Goal: Communication & Community: Answer question/provide support

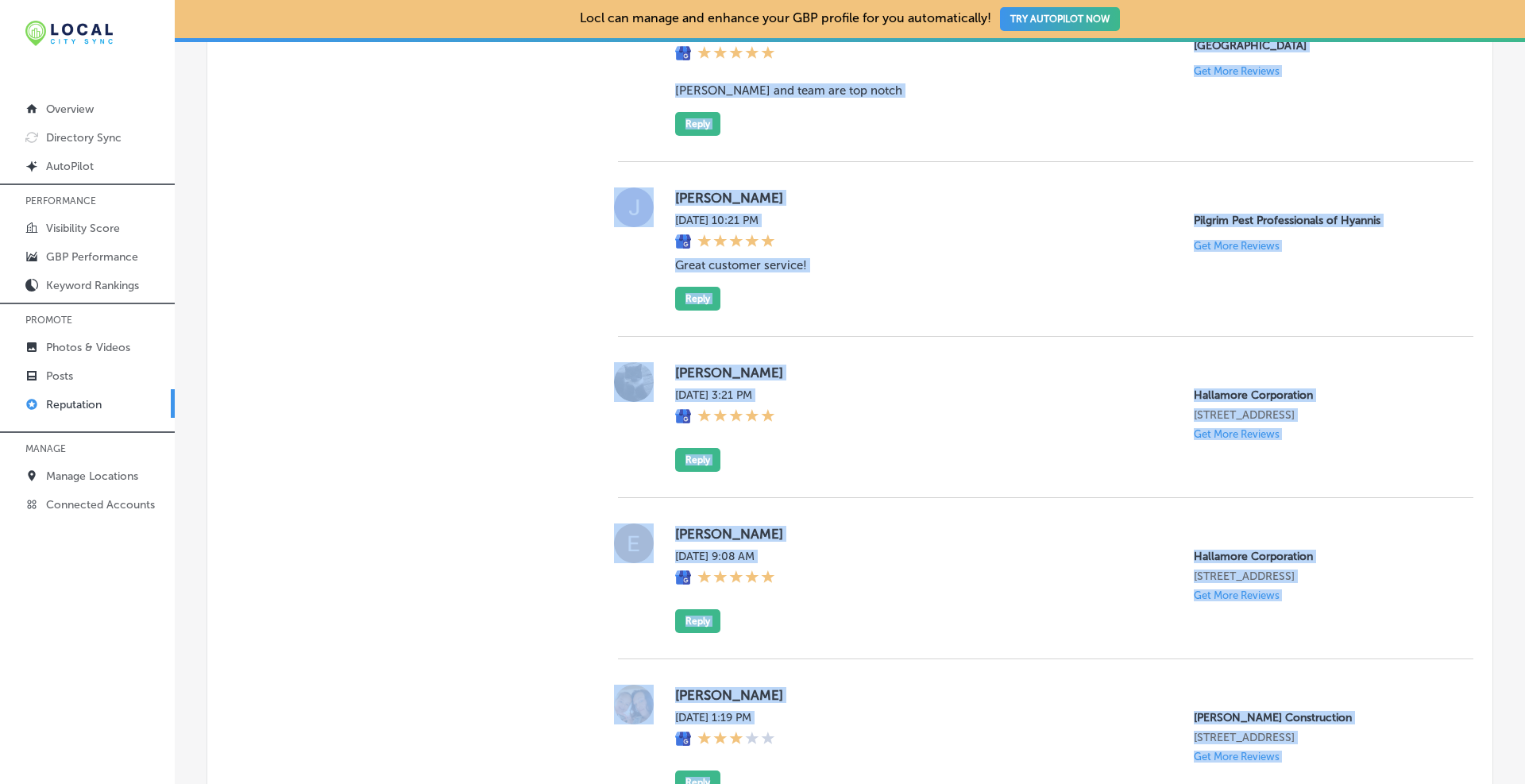
scroll to position [3205, 0]
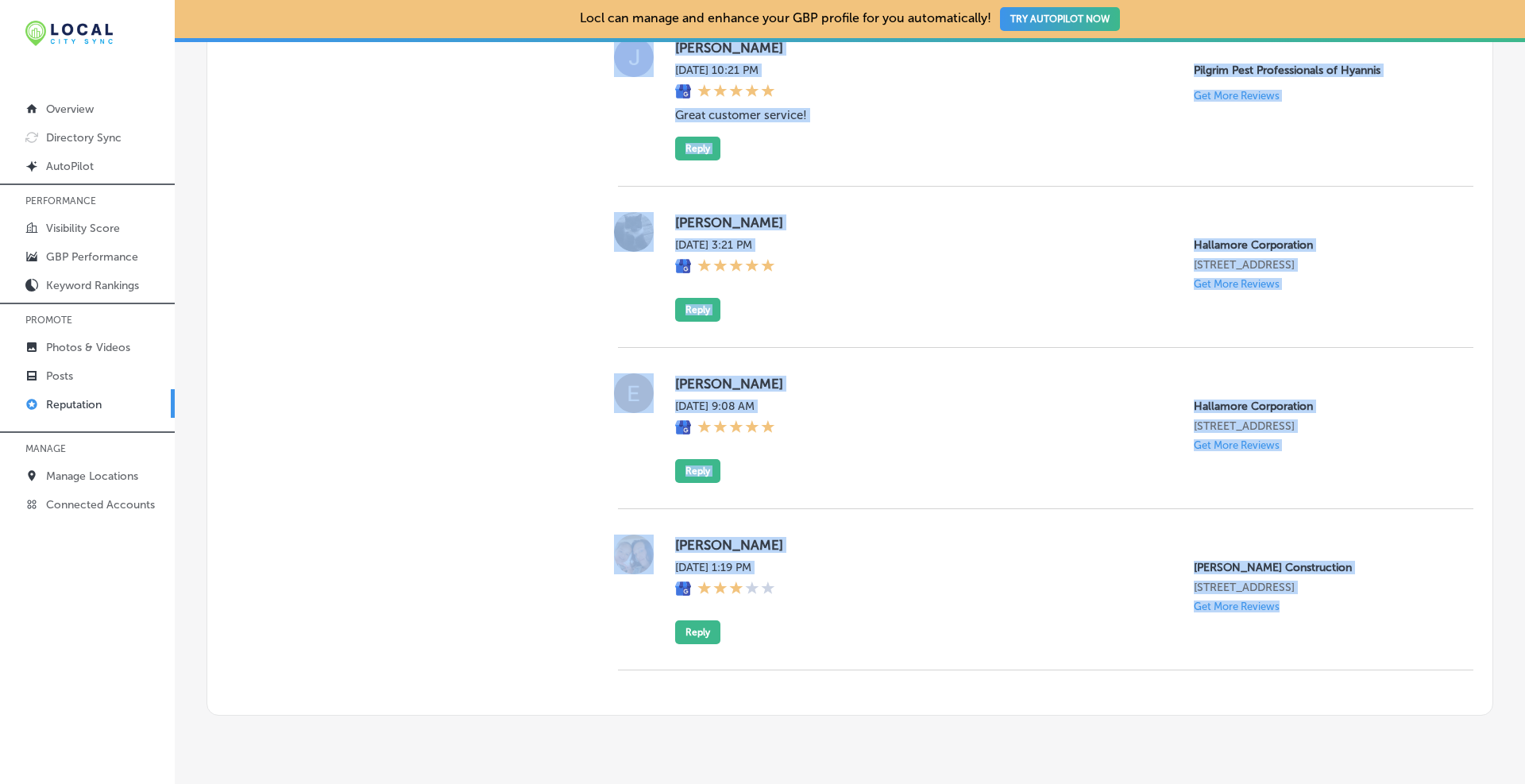
drag, startPoint x: 666, startPoint y: 300, endPoint x: 1256, endPoint y: 569, distance: 648.4
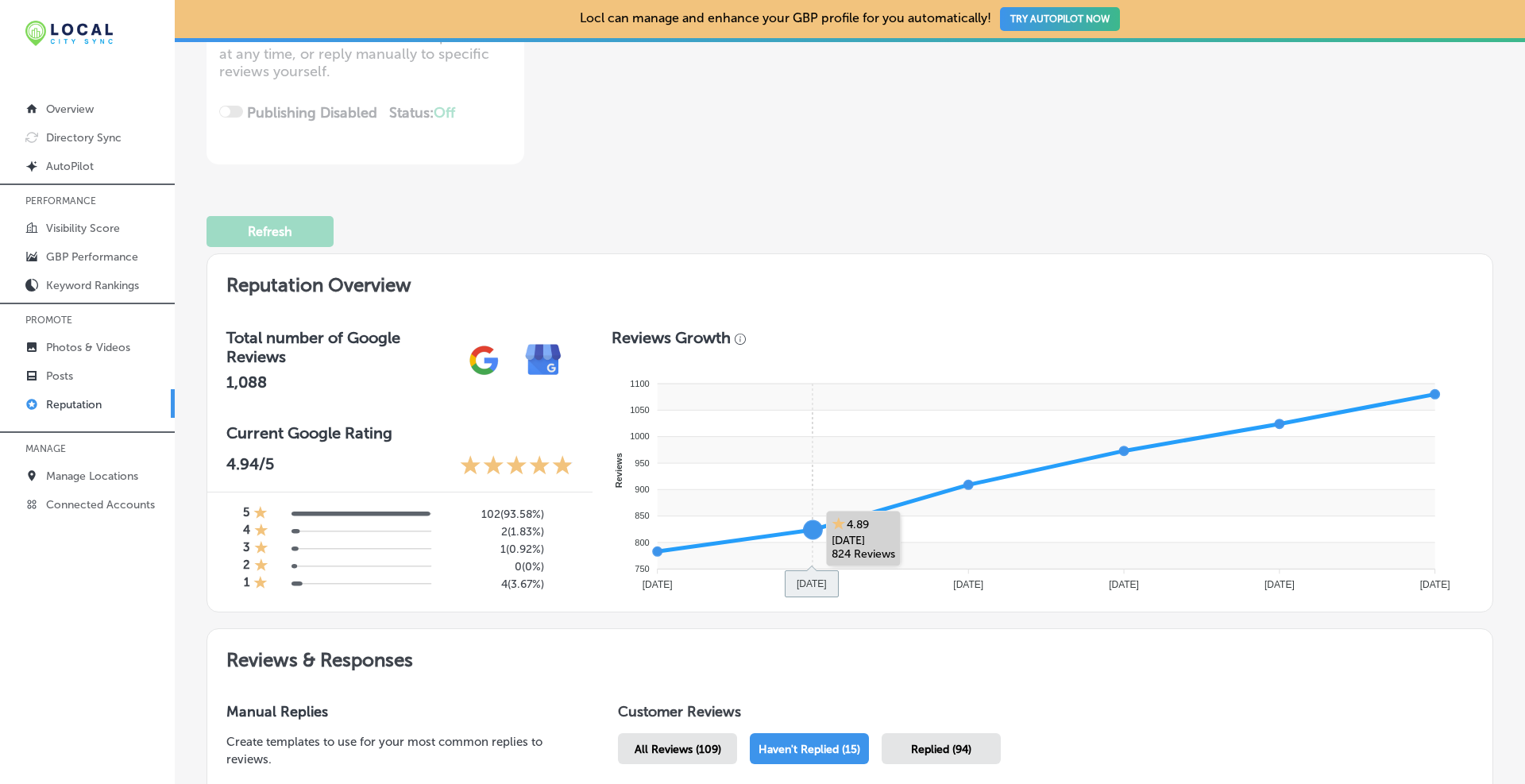
scroll to position [691, 0]
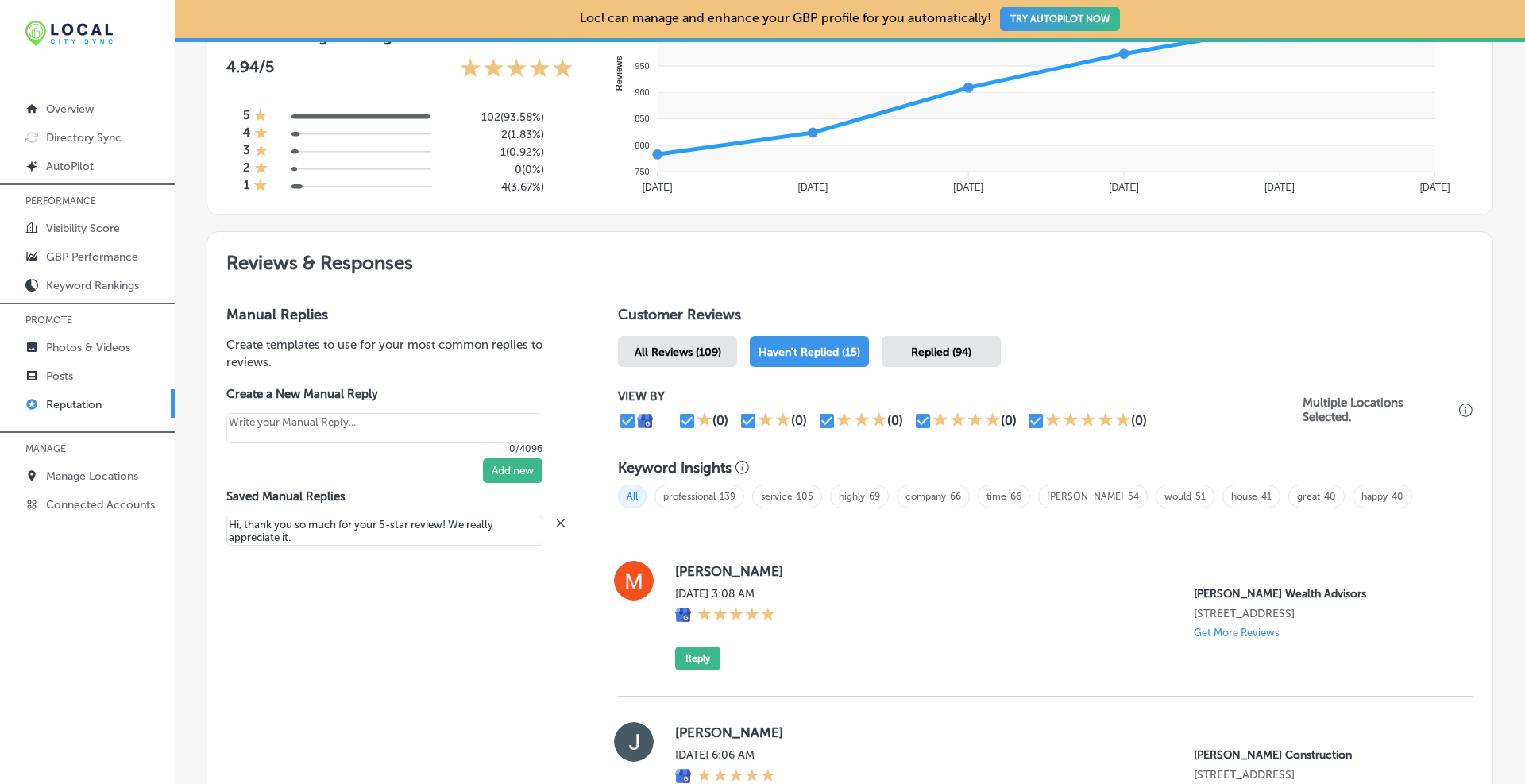
click at [1192, 350] on div "All Reviews (109) Haven't Replied (15) Replied (94)" at bounding box center [1046, 352] width 856 height 31
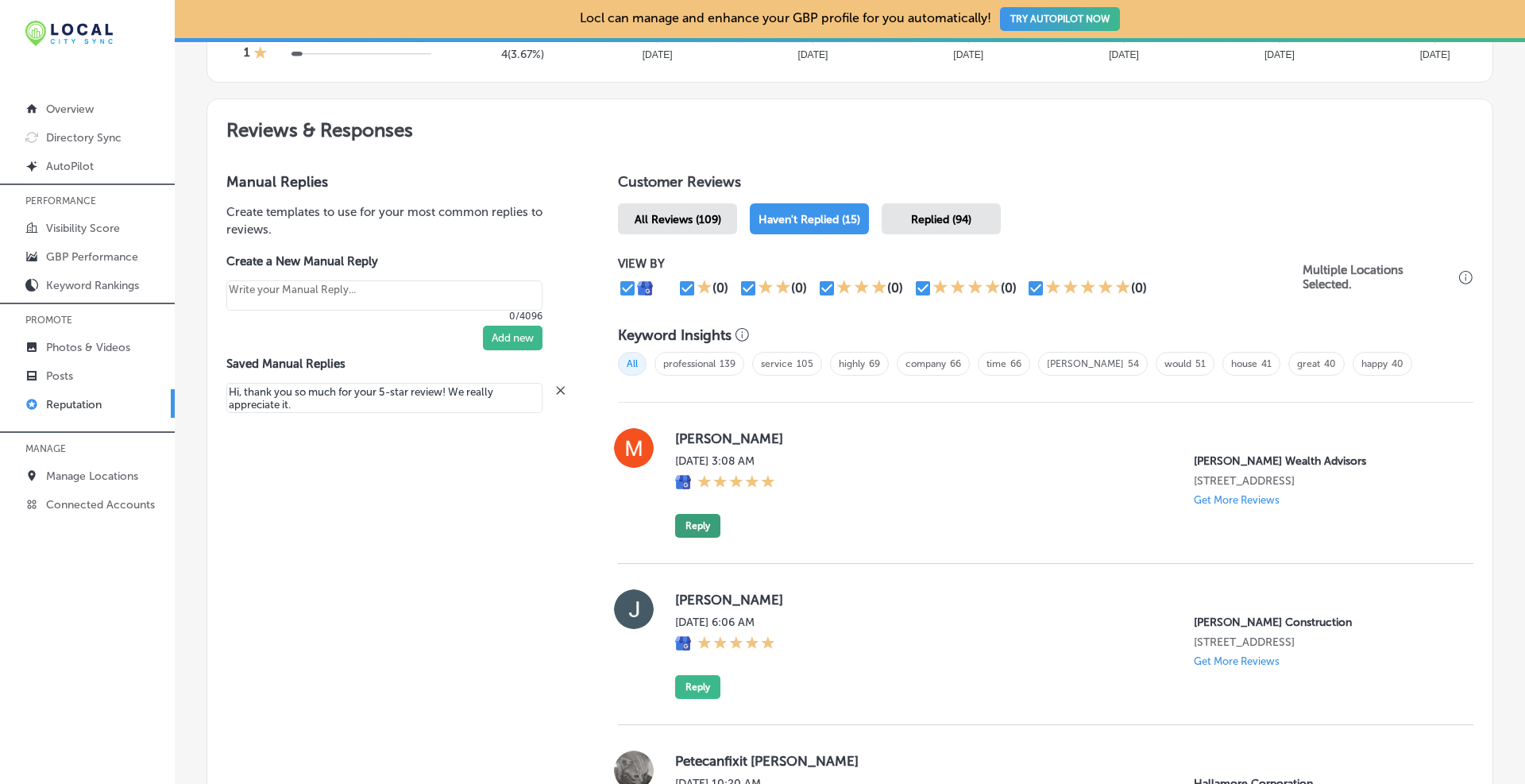
click at [701, 538] on button "Reply" at bounding box center [698, 525] width 45 height 23
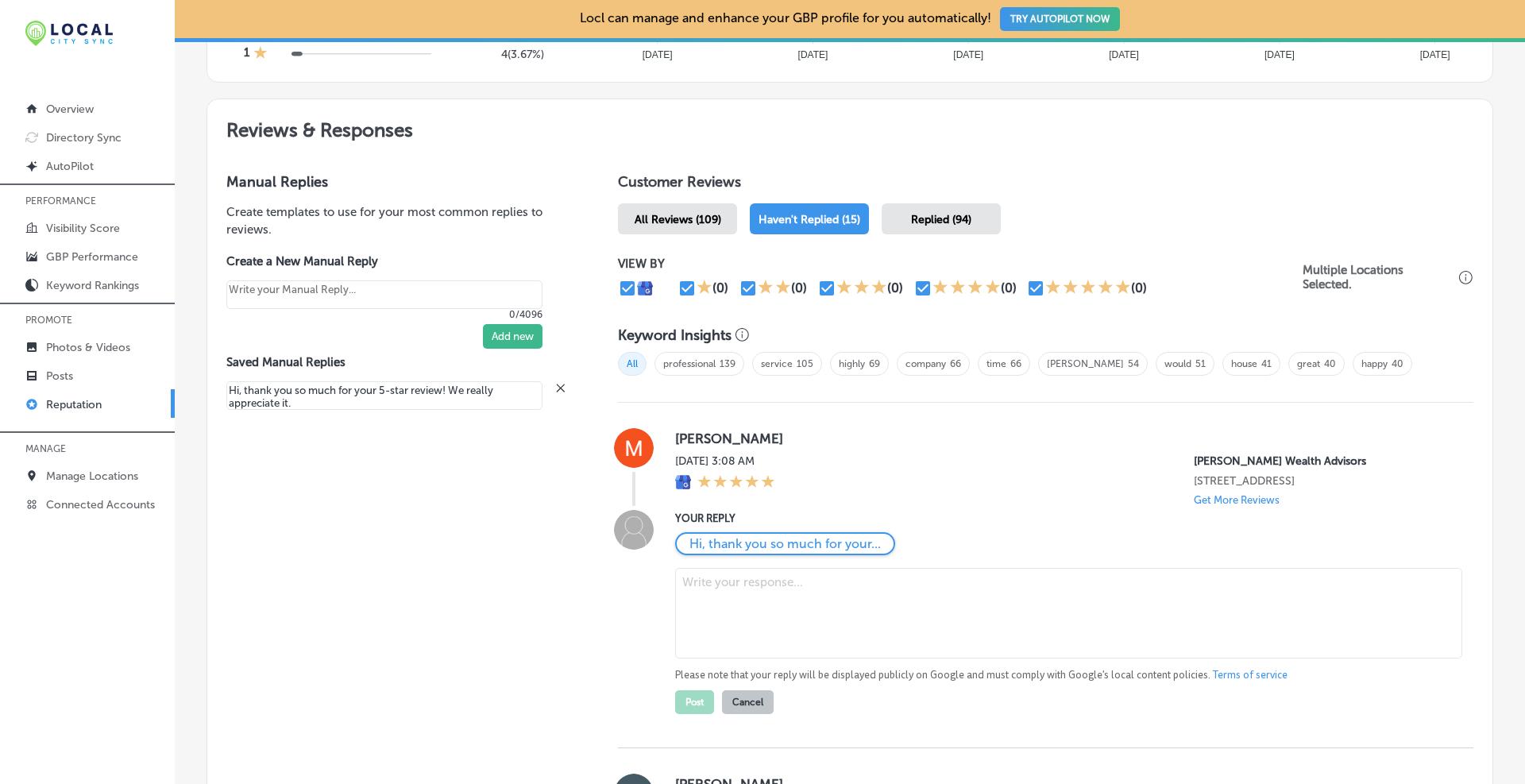
click at [754, 608] on textarea at bounding box center [1068, 613] width 787 height 91
type textarea "x"
paste textarea "Hi Michael, thanks so much for the 5 stars! We really appreciate your support."
type textarea "Hi Michael, thanks so much for the 5 stars! We really appreciate your support."
type textarea "x"
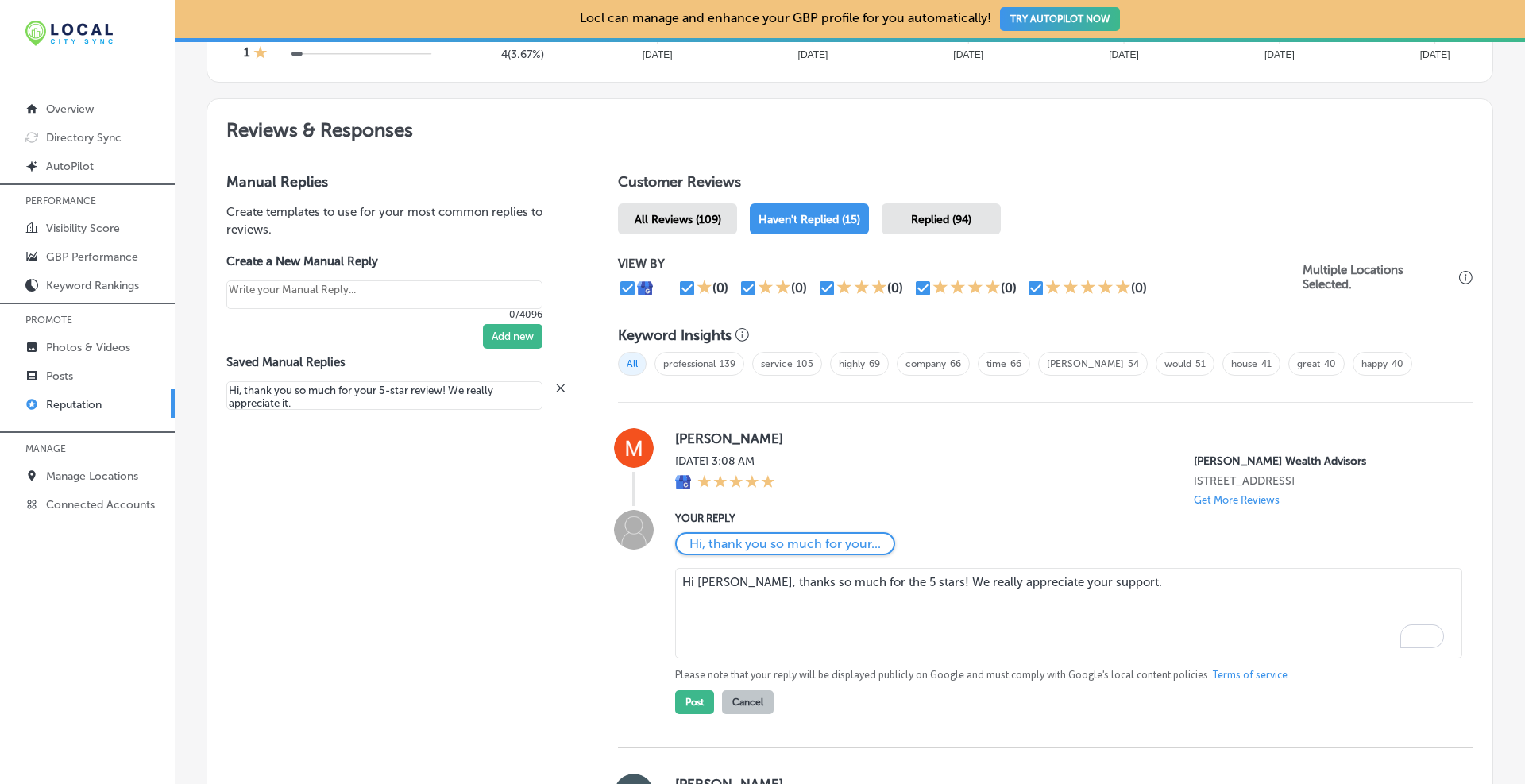
paste textarea "Hi Michael, thanks so much for the 5 stars! We really appreciate your support."
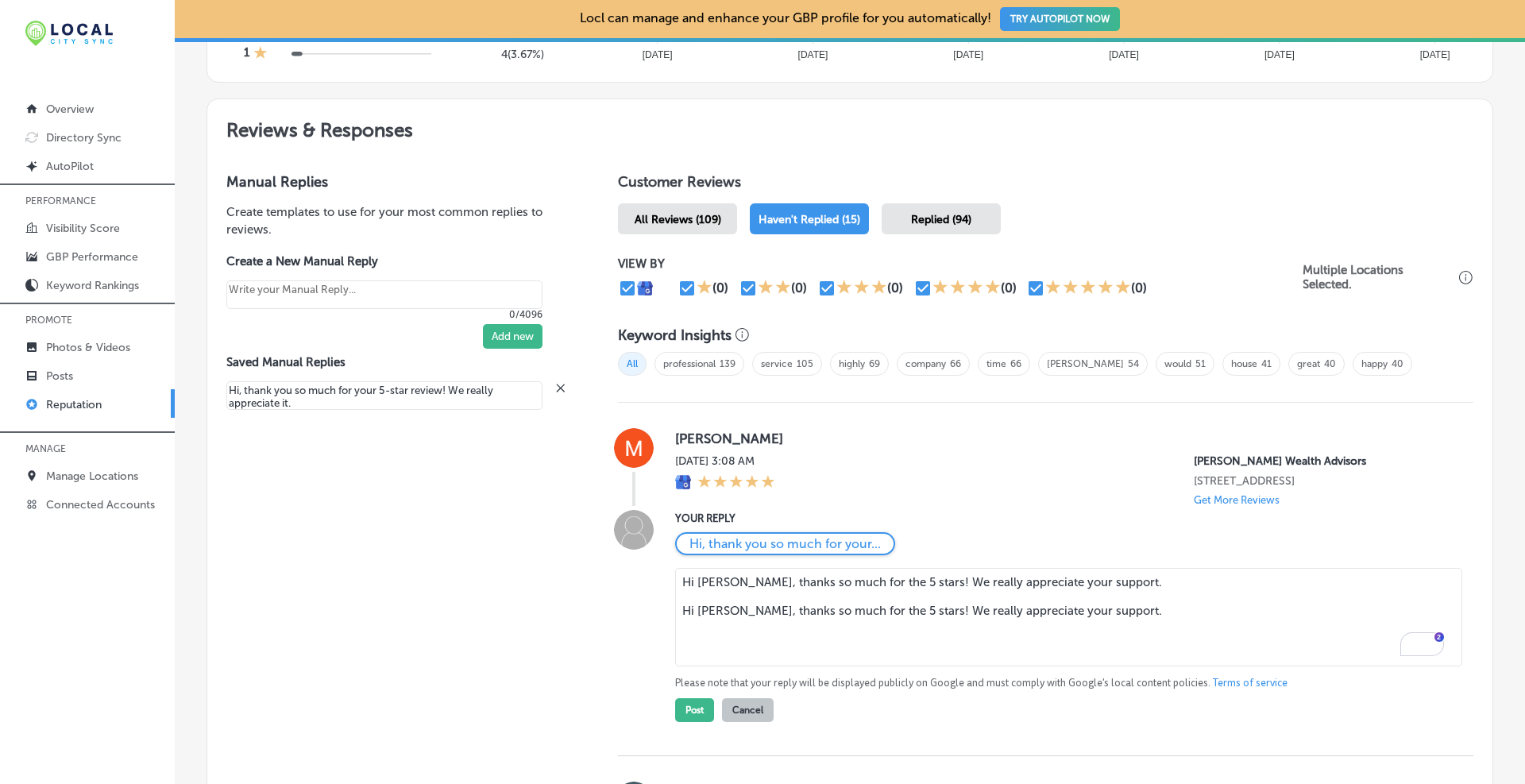
click at [1142, 594] on textarea "Hi Michael, thanks so much for the 5 stars! We really appreciate your support. …" at bounding box center [1068, 617] width 787 height 99
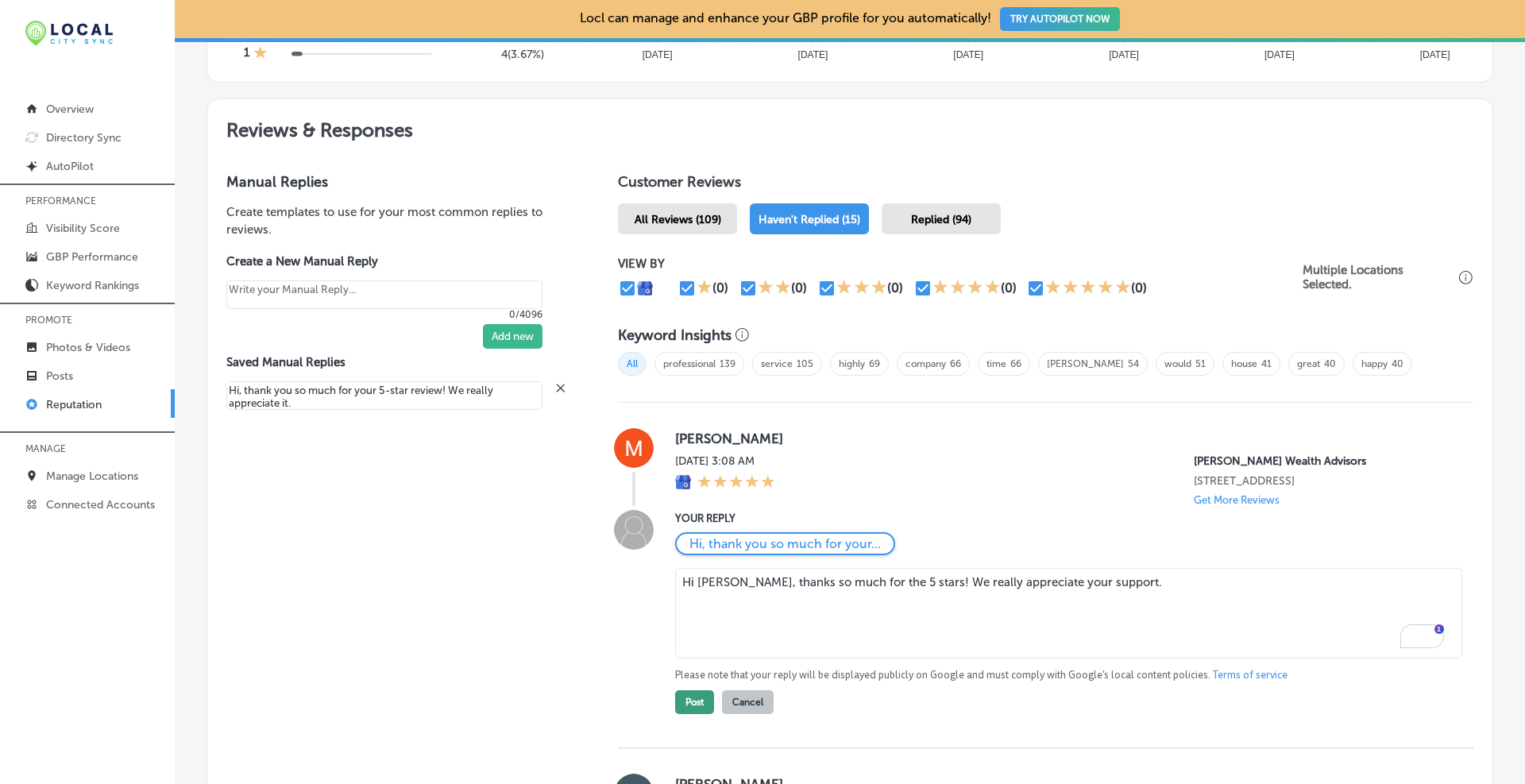
type textarea "Hi Michael, thanks so much for the 5 stars! We really appreciate your support."
click at [686, 714] on button "Post" at bounding box center [694, 701] width 39 height 23
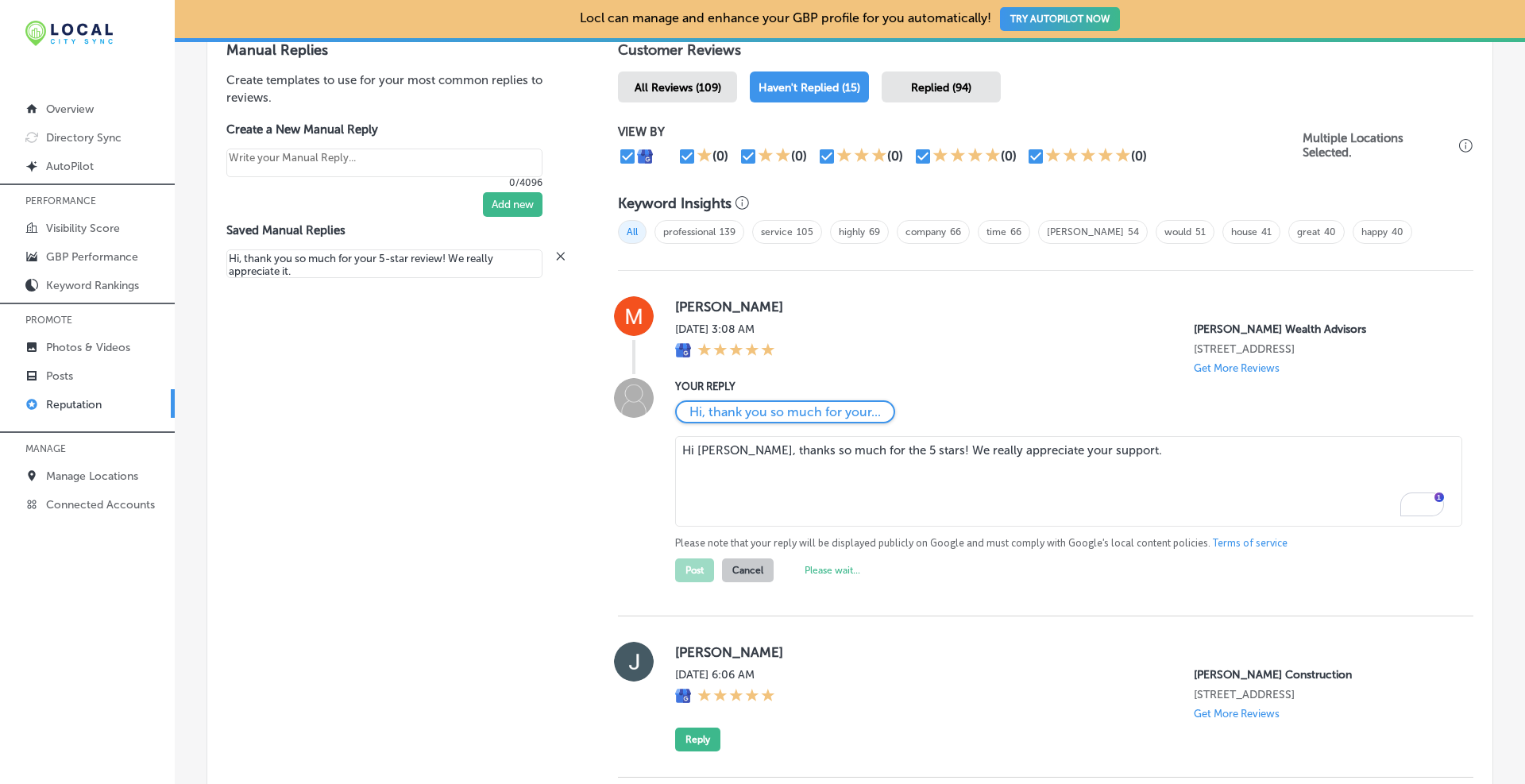
type textarea "x"
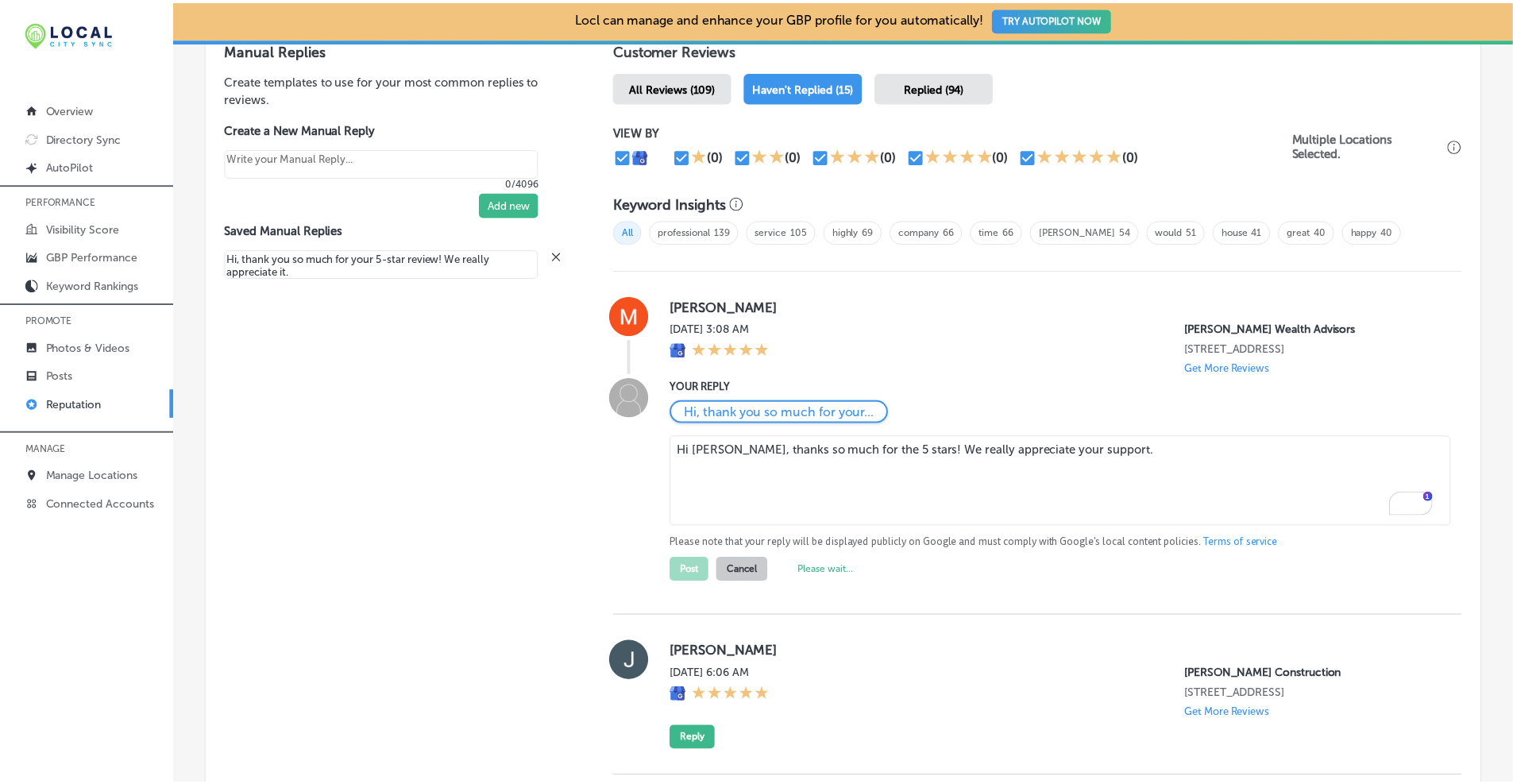
scroll to position [1088, 0]
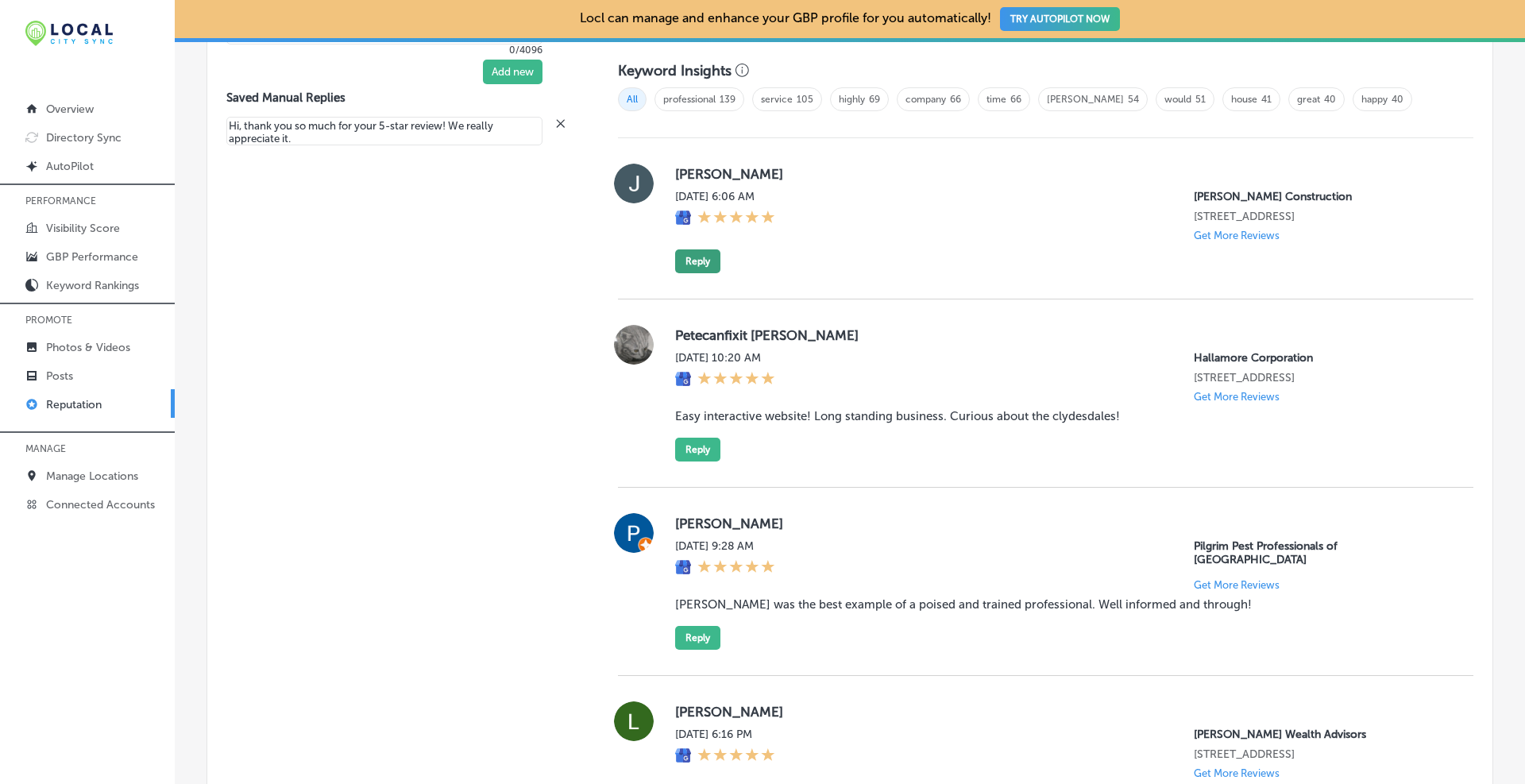
click at [690, 259] on button "Reply" at bounding box center [698, 261] width 45 height 23
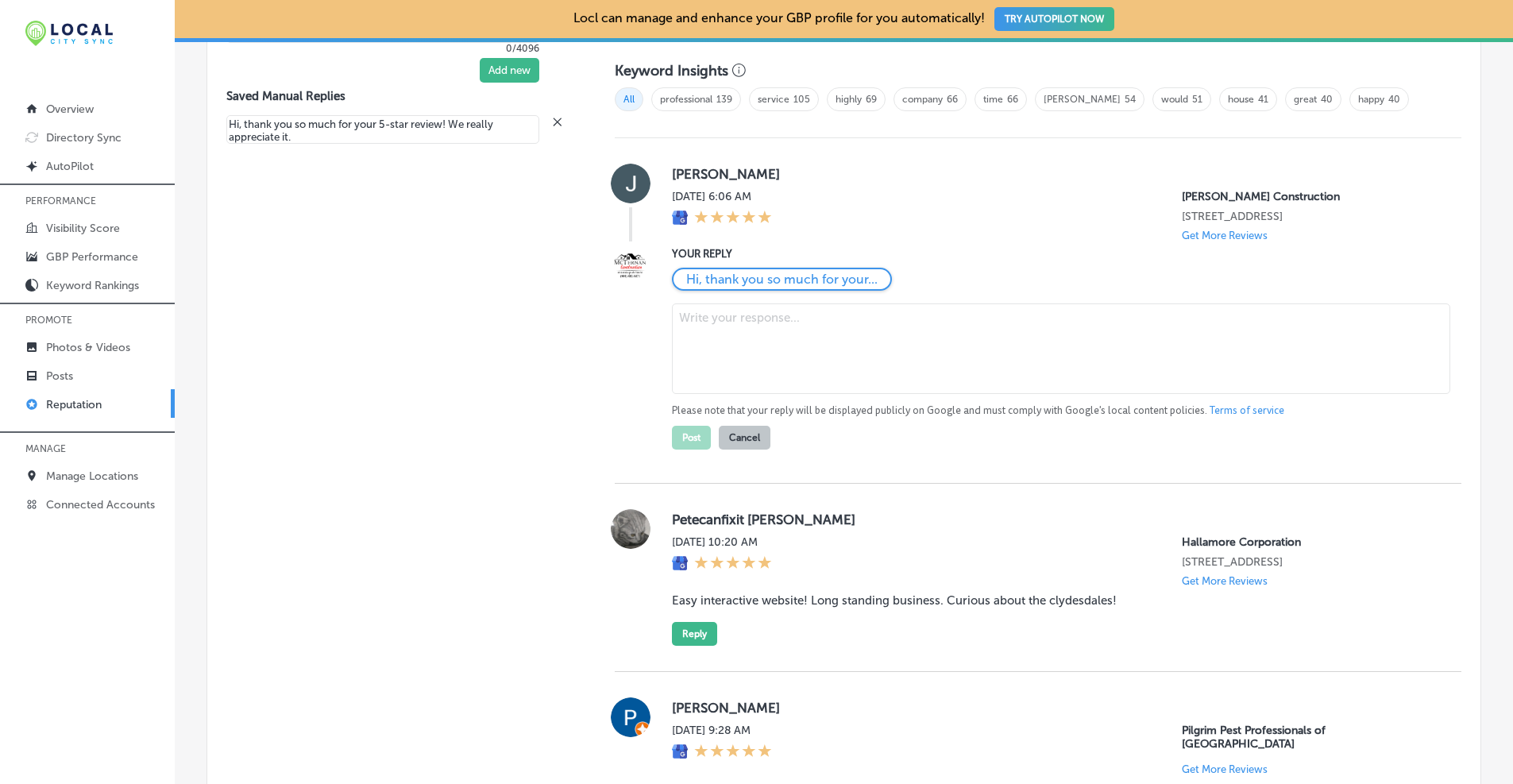
click at [733, 332] on textarea at bounding box center [1061, 348] width 779 height 91
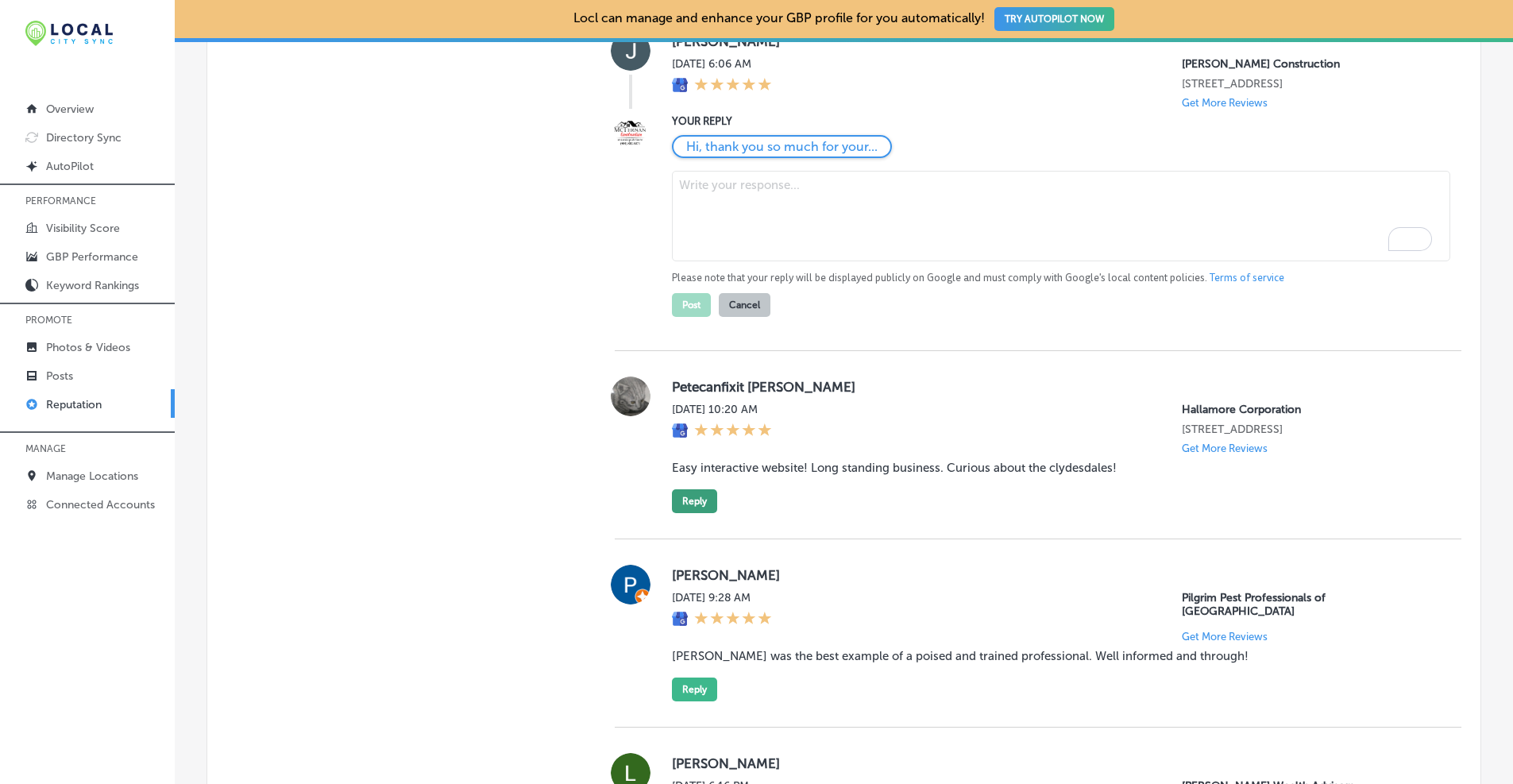
click at [701, 502] on button "Reply" at bounding box center [695, 501] width 45 height 23
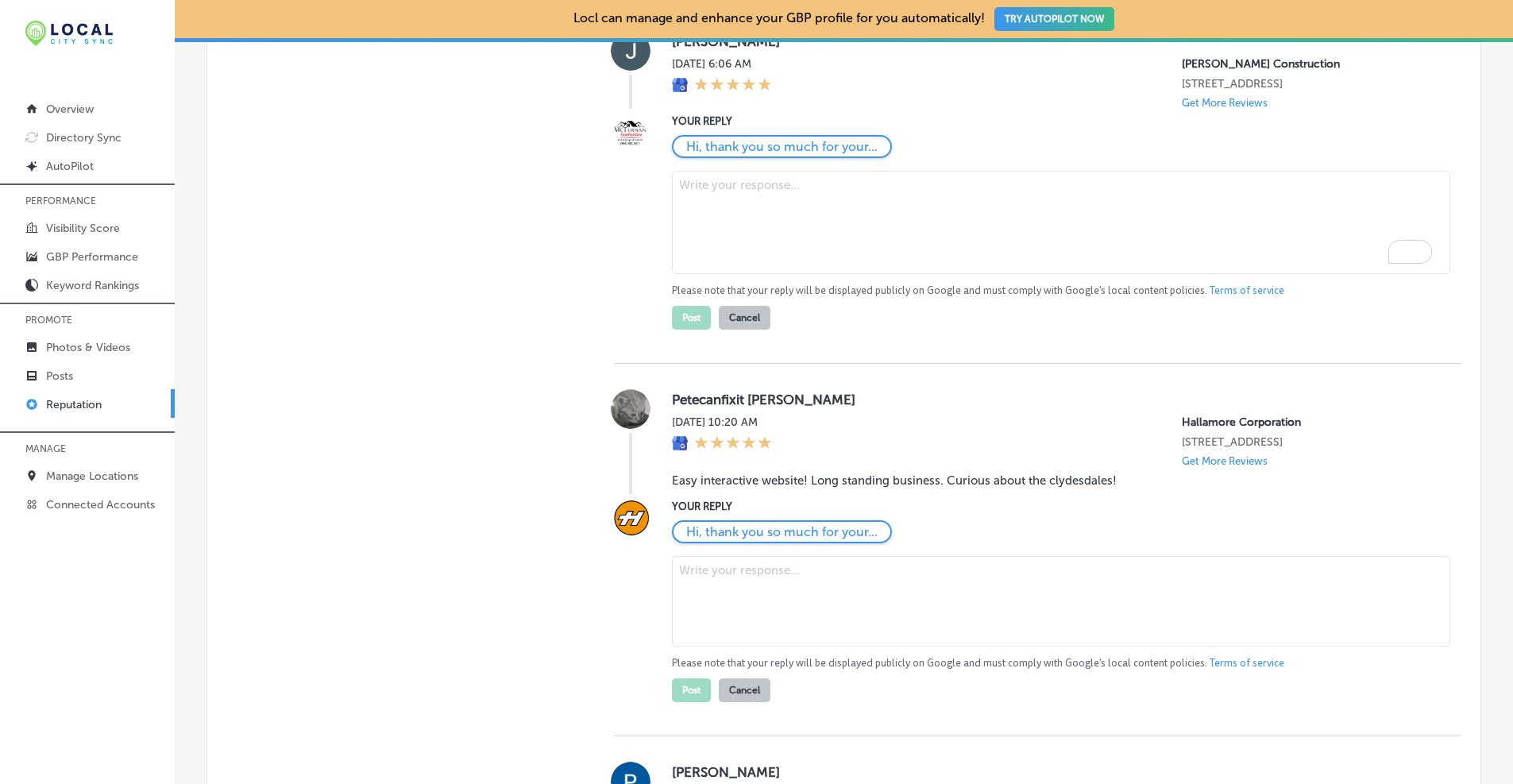
scroll to position [1219, 0]
click at [712, 565] on textarea "To enrich screen reader interactions, please activate Accessibility in Grammarl…" at bounding box center [1061, 603] width 779 height 91
paste textarea "Thanks for the awesome feedback! We’re glad you enjoyed the website, and the Cl…"
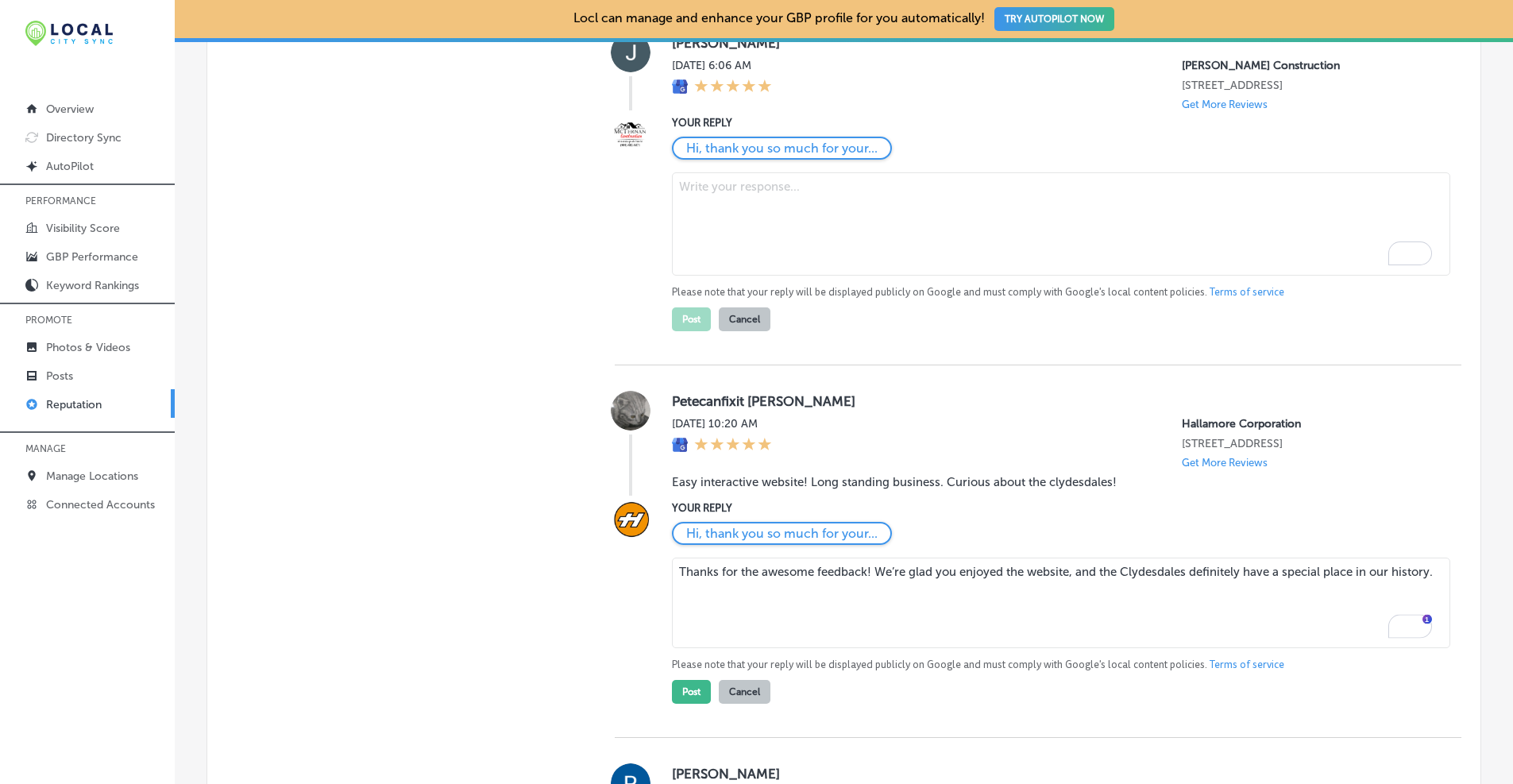
click at [793, 576] on textarea "Thanks for the awesome feedback! We’re glad you enjoyed the website, and the Cl…" at bounding box center [1061, 603] width 779 height 91
type textarea "Thanks for the great feedback! We’re glad you enjoyed the website, and the Clyd…"
click at [695, 695] on button "Post" at bounding box center [691, 691] width 39 height 23
type textarea "x"
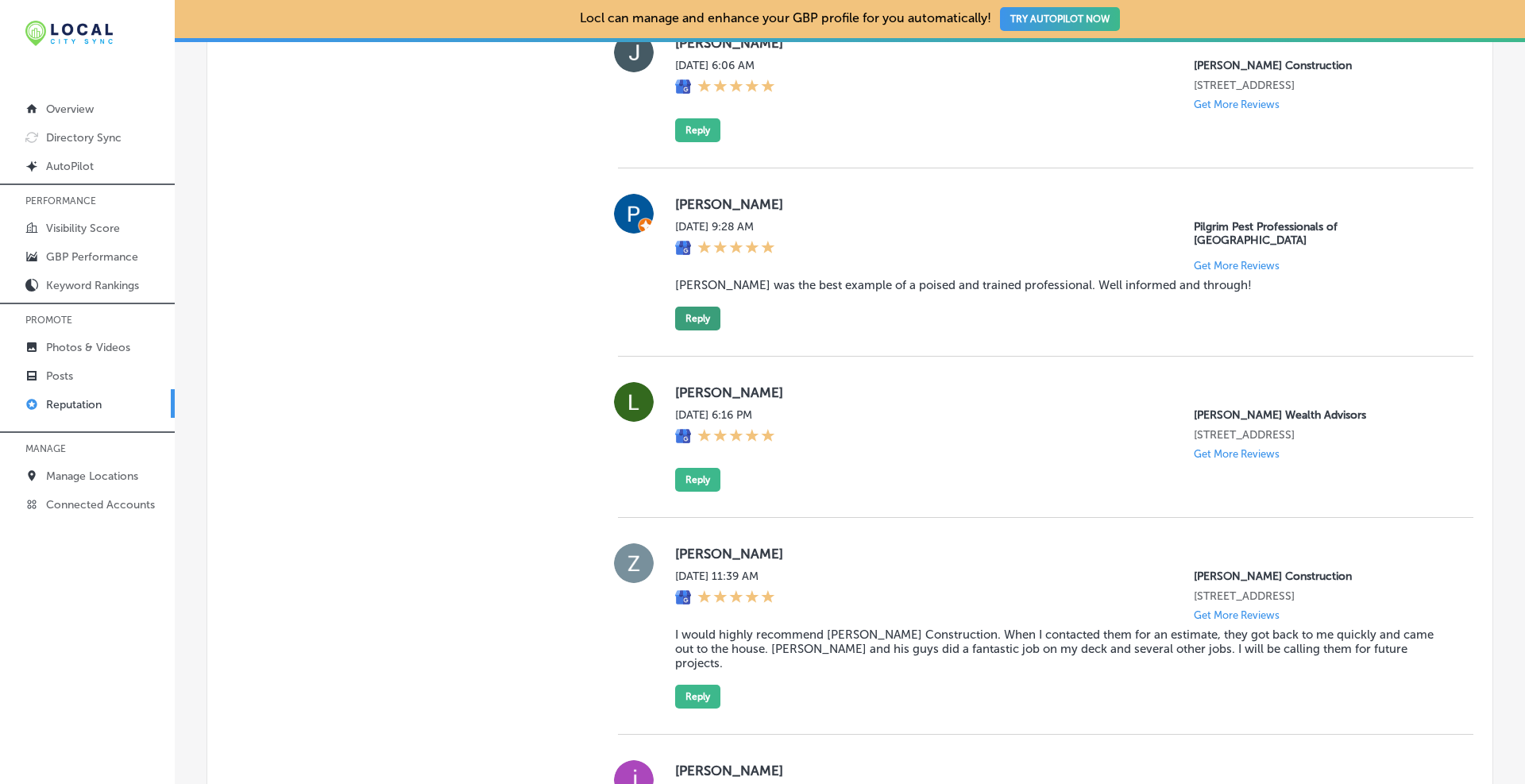
click at [703, 307] on button "Reply" at bounding box center [698, 317] width 45 height 23
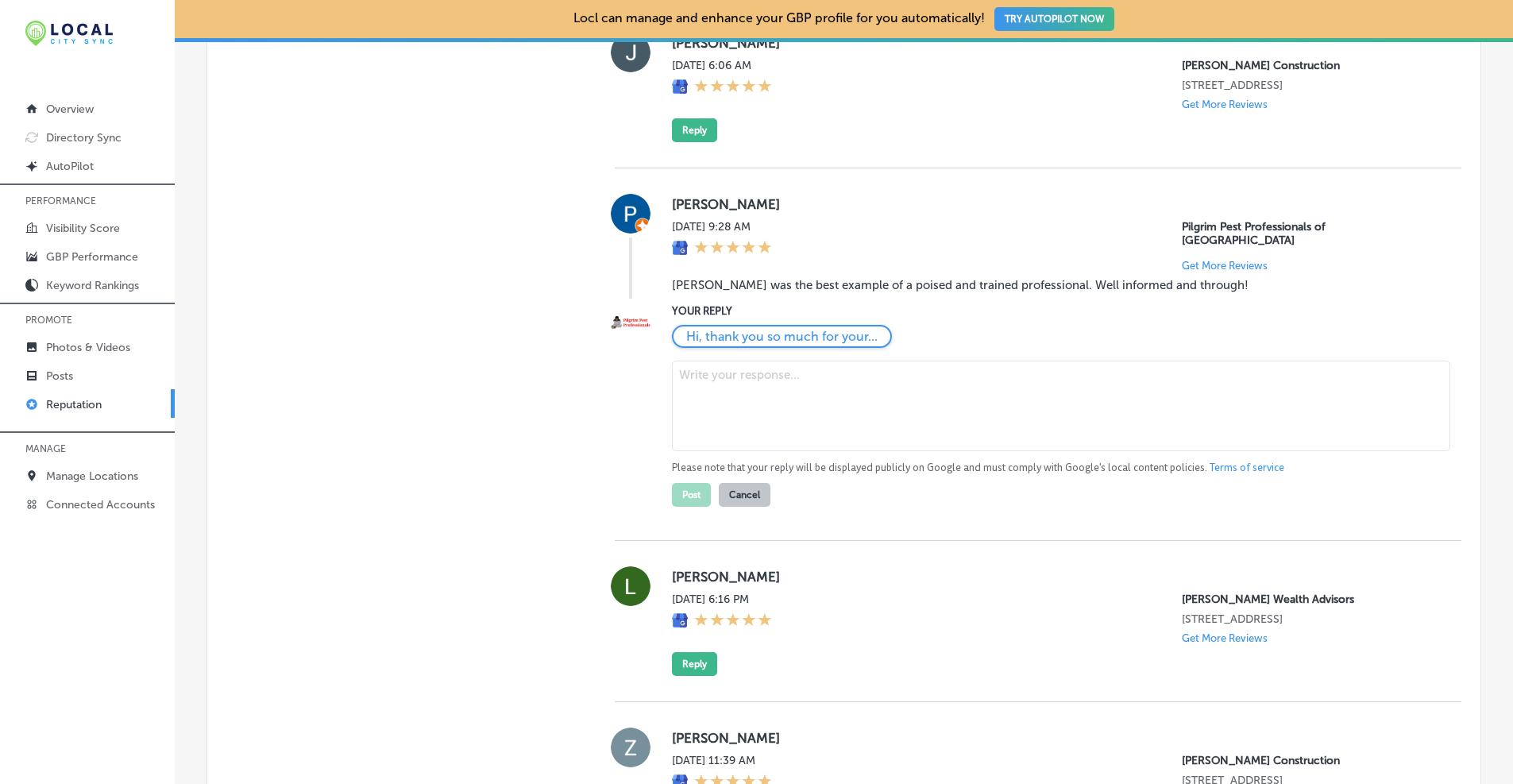
scroll to position [1217, 0]
click at [747, 403] on textarea "To enrich screen reader interactions, please activate Accessibility in Grammarl…" at bounding box center [1061, 407] width 779 height 91
paste textarea "Hi Patrick, we're so happy to hear your kind words about Cameron! We'll be sure…"
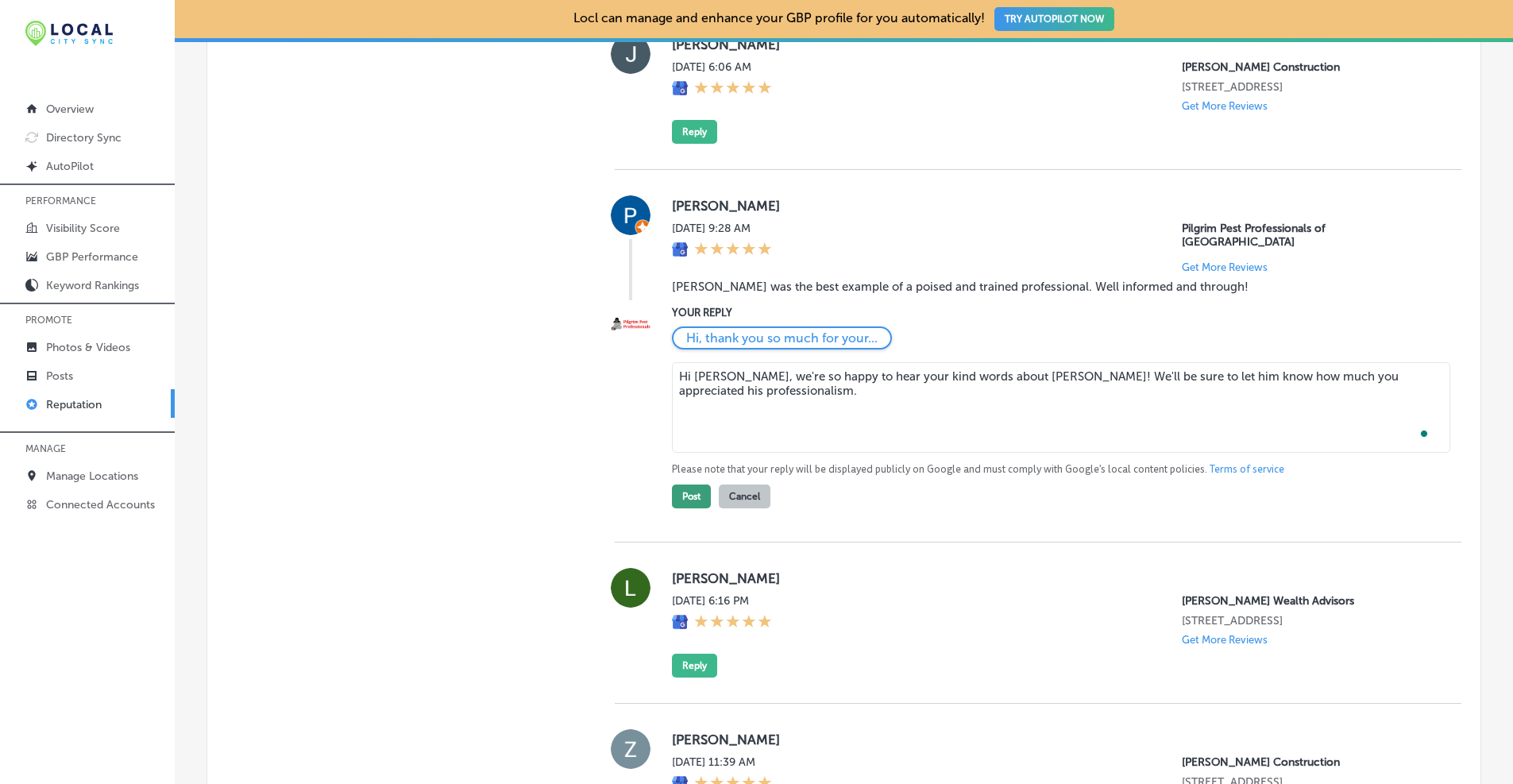
type textarea "Hi Patrick, we're so happy to hear your kind words about Cameron! We'll be sure…"
click at [693, 484] on button "Post" at bounding box center [691, 496] width 39 height 23
type textarea "x"
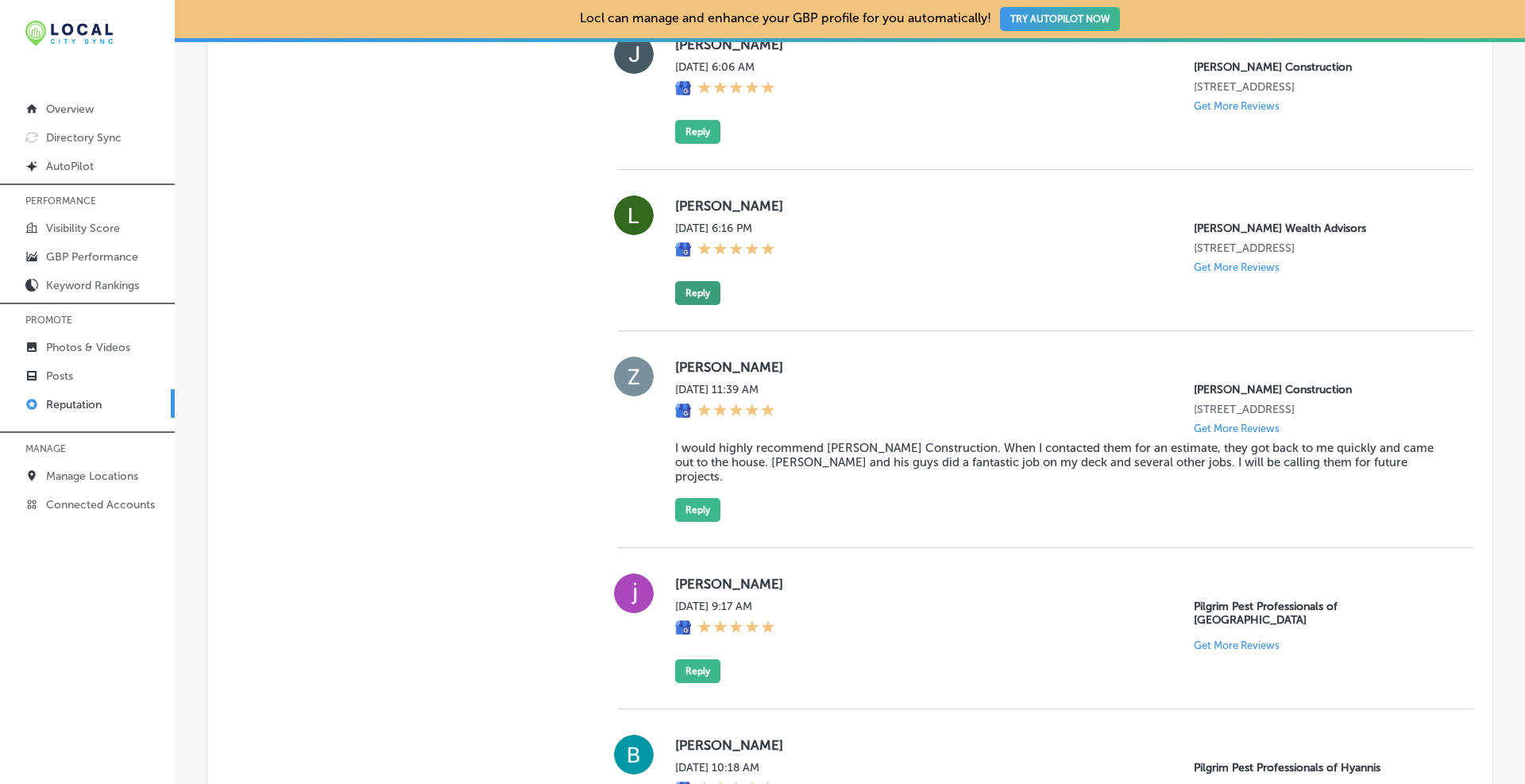
click at [697, 303] on button "Reply" at bounding box center [698, 292] width 45 height 23
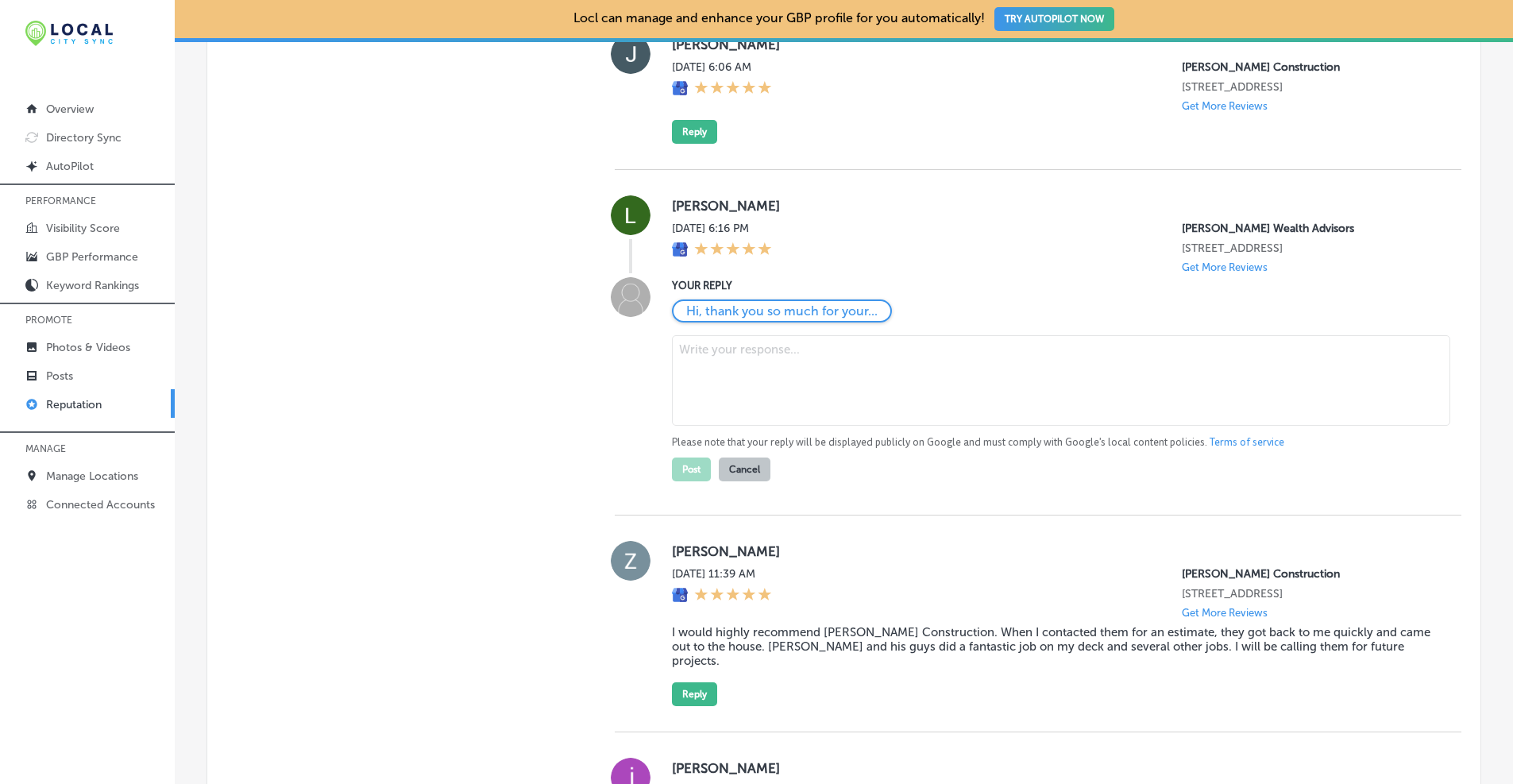
scroll to position [1216, 0]
click at [707, 372] on textarea "To enrich screen reader interactions, please activate Accessibility in Grammarl…" at bounding box center [1061, 382] width 779 height 91
paste textarea "Thanks so much, Leandro! We appreciate you taking the time to leave a review."
type textarea "Thanks so much, Leandro! We appreciate you taking the time to leave a review."
click at [700, 483] on button "Post" at bounding box center [691, 471] width 39 height 23
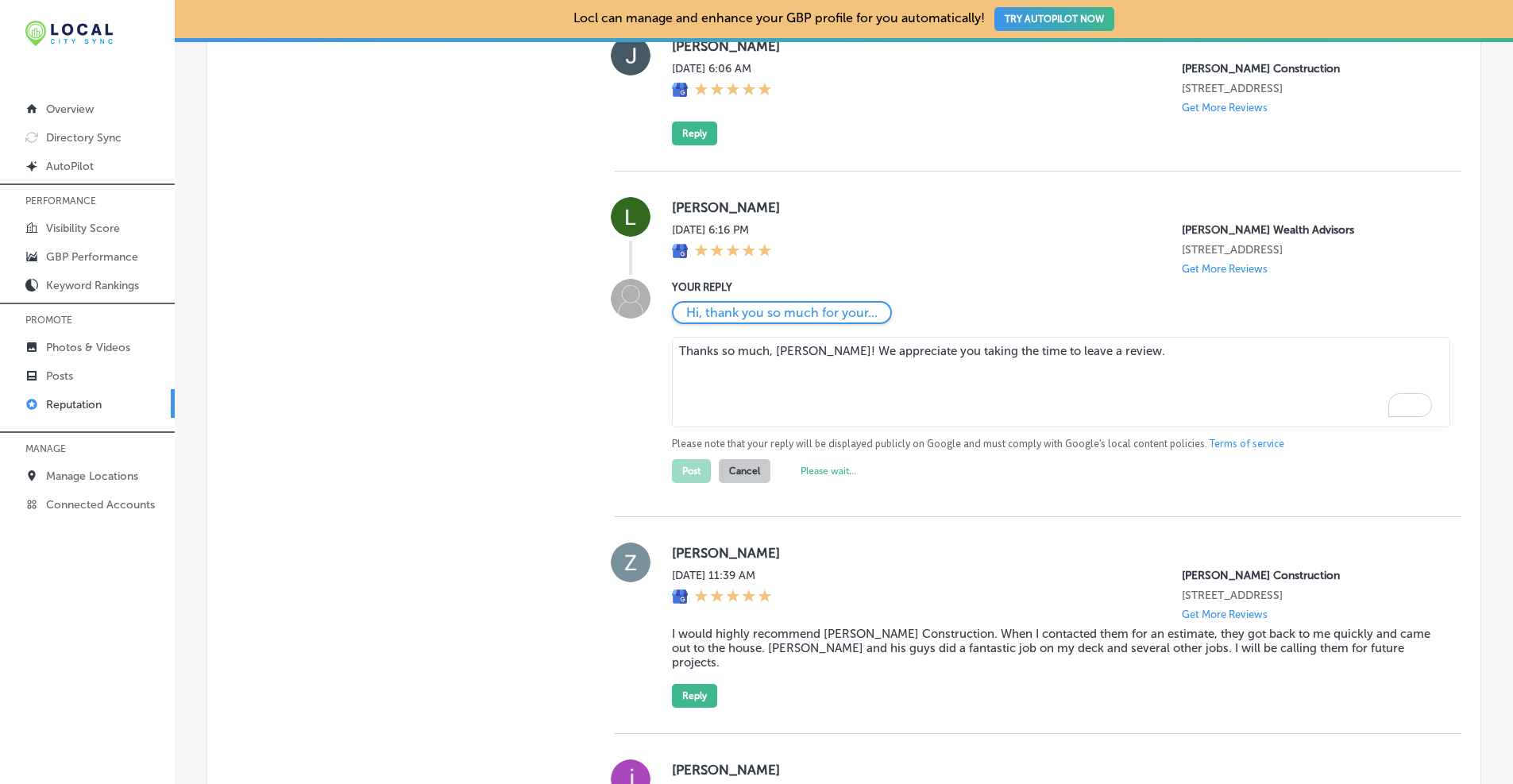
type textarea "x"
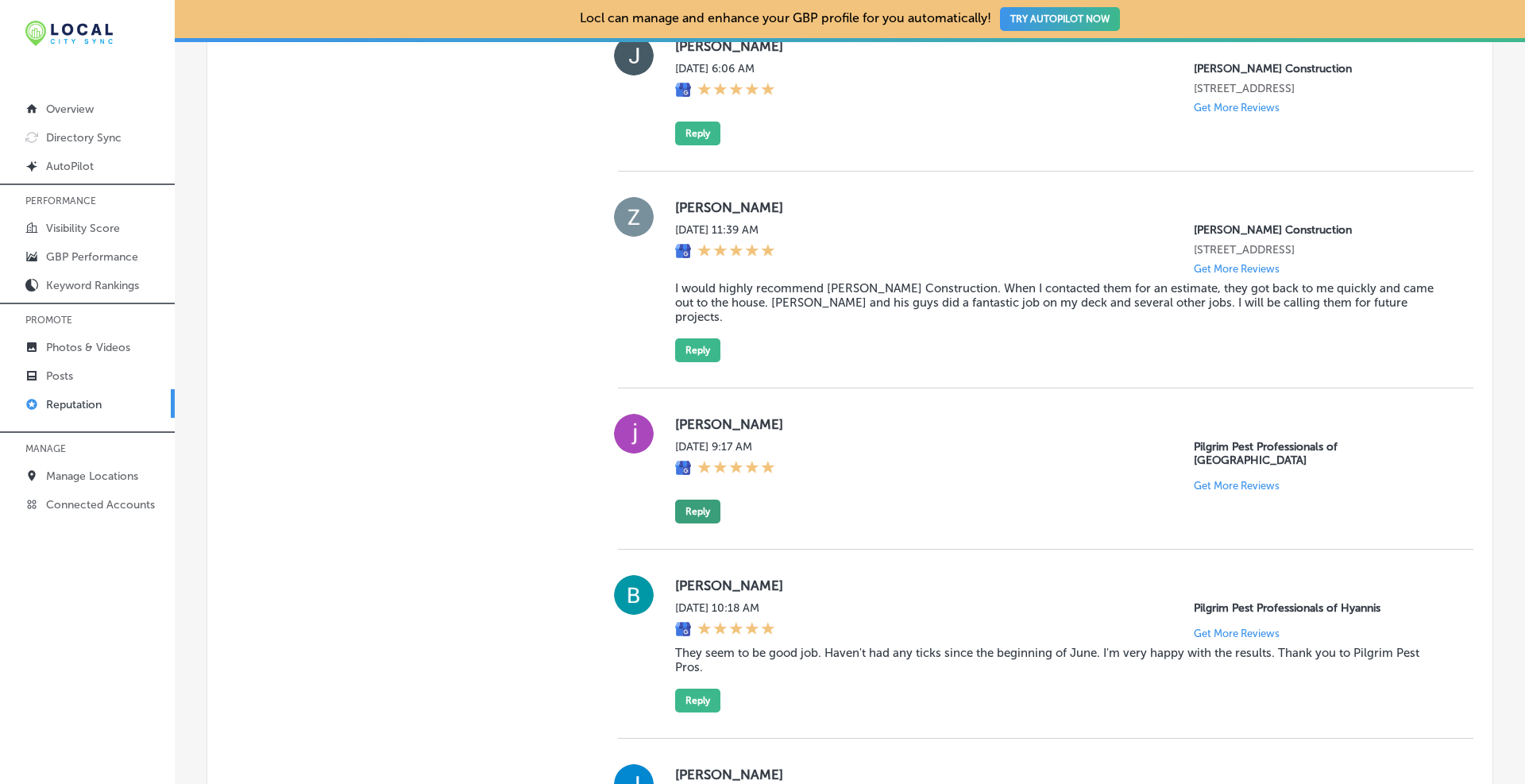
click at [690, 500] on button "Reply" at bounding box center [698, 511] width 45 height 23
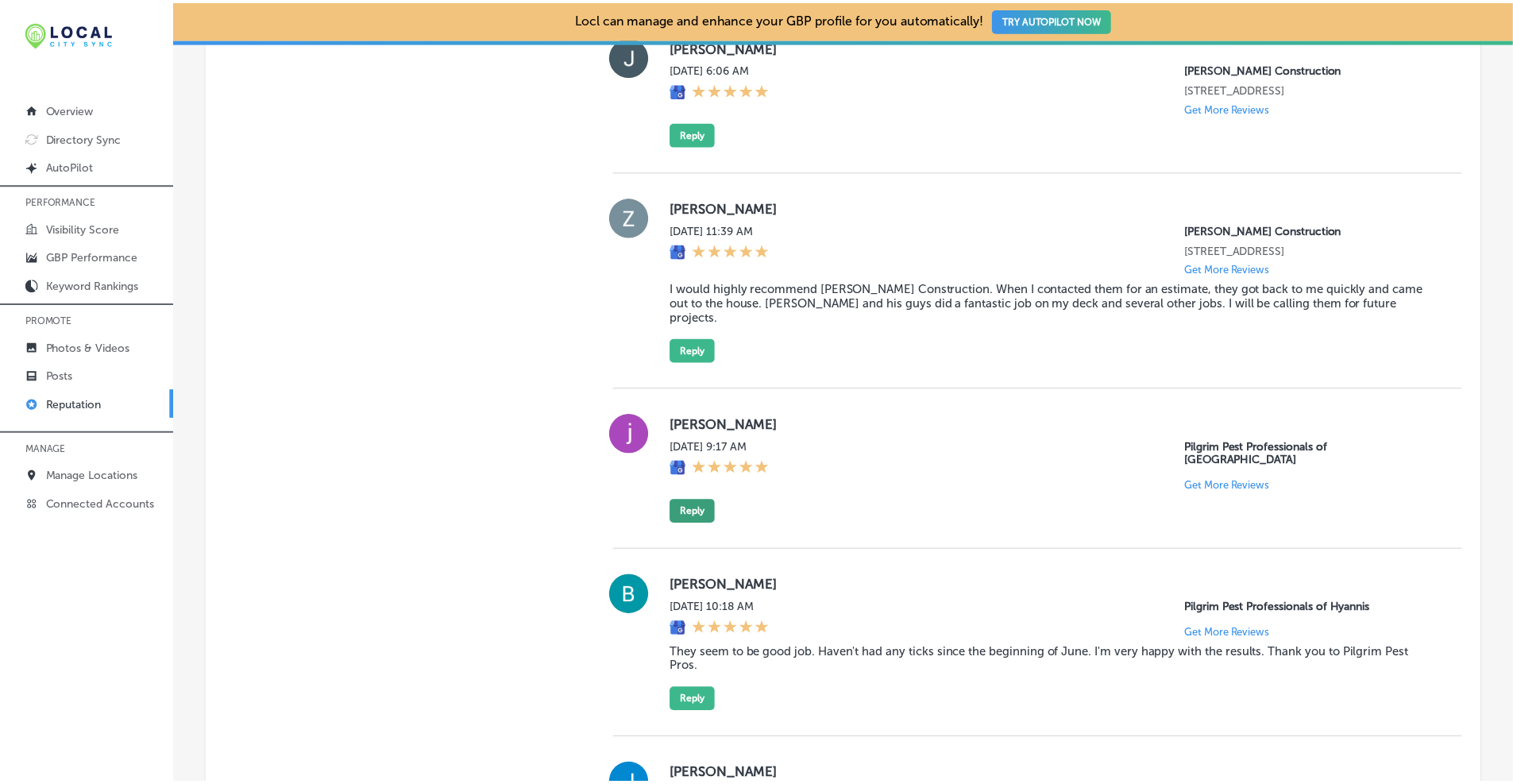
scroll to position [1214, 0]
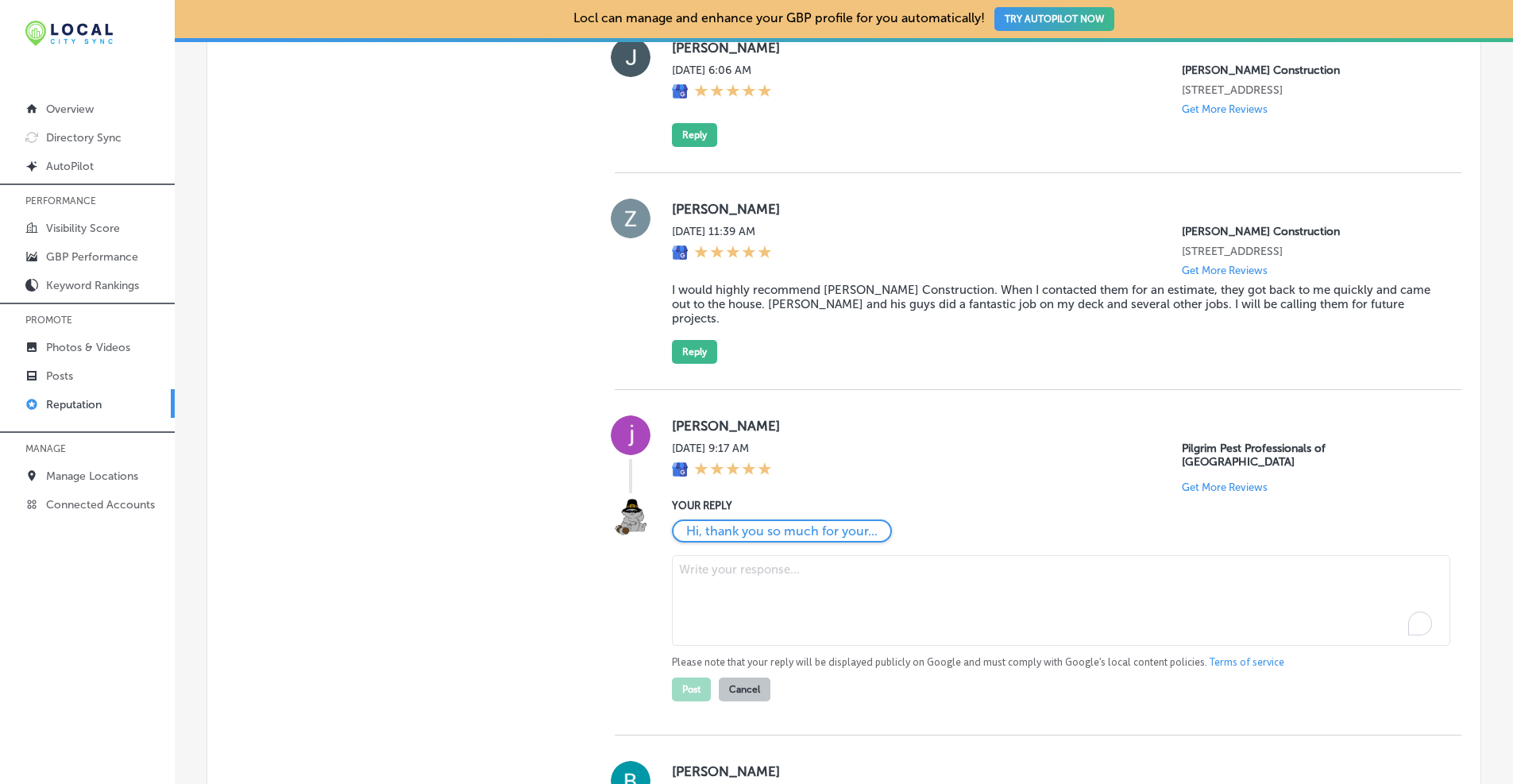
paste textarea "Thanks for the star rating, Jane! We’re grateful for your support."
click at [761, 555] on textarea "Thanks for the star rating, Jane! We’re grateful for your support." at bounding box center [1061, 600] width 779 height 91
type textarea "Thanks for the 5-star rating, Jane! We’re grateful for your support."
click at [681, 677] on button "Post" at bounding box center [691, 688] width 39 height 23
type textarea "x"
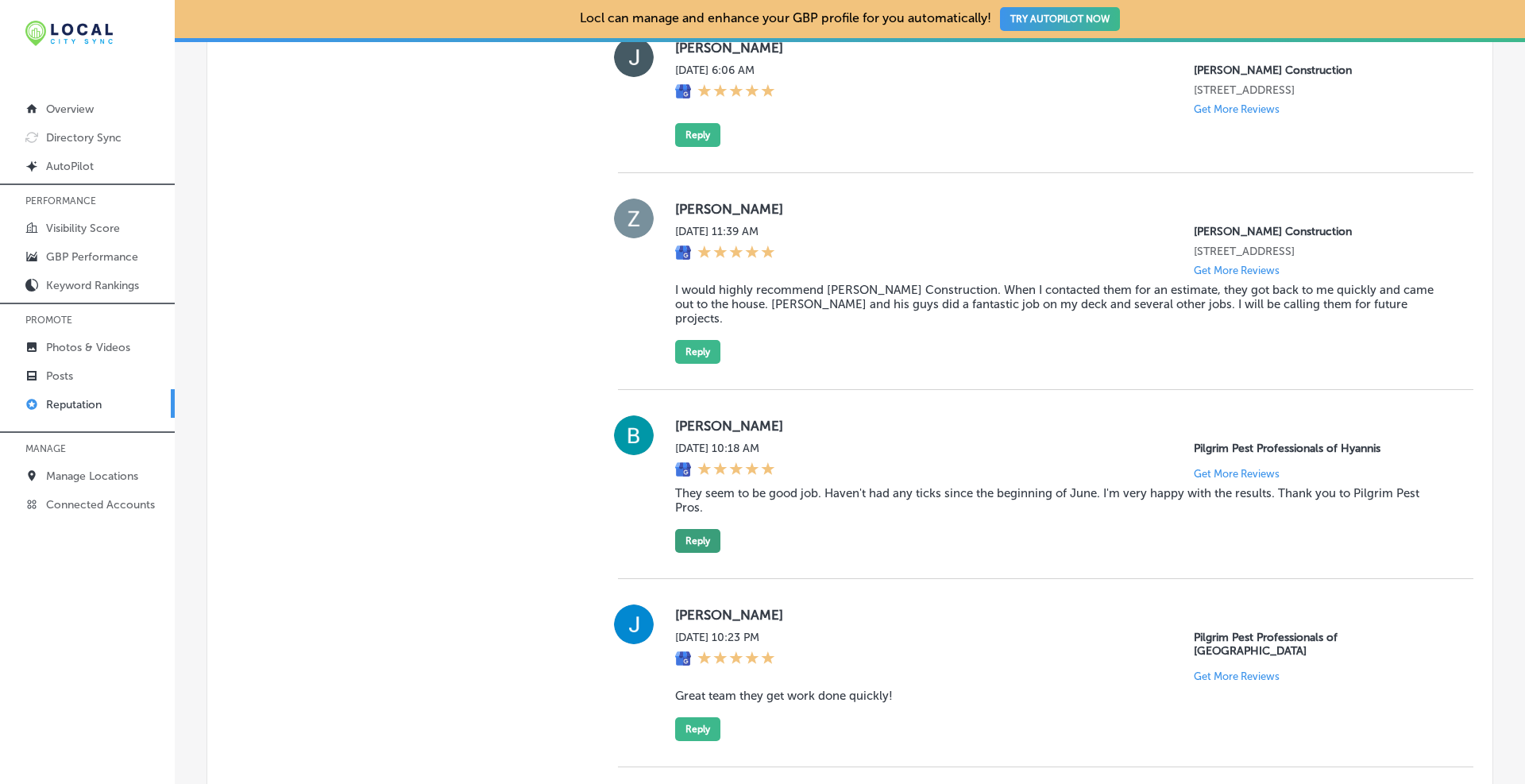
click at [709, 532] on button "Reply" at bounding box center [698, 540] width 45 height 23
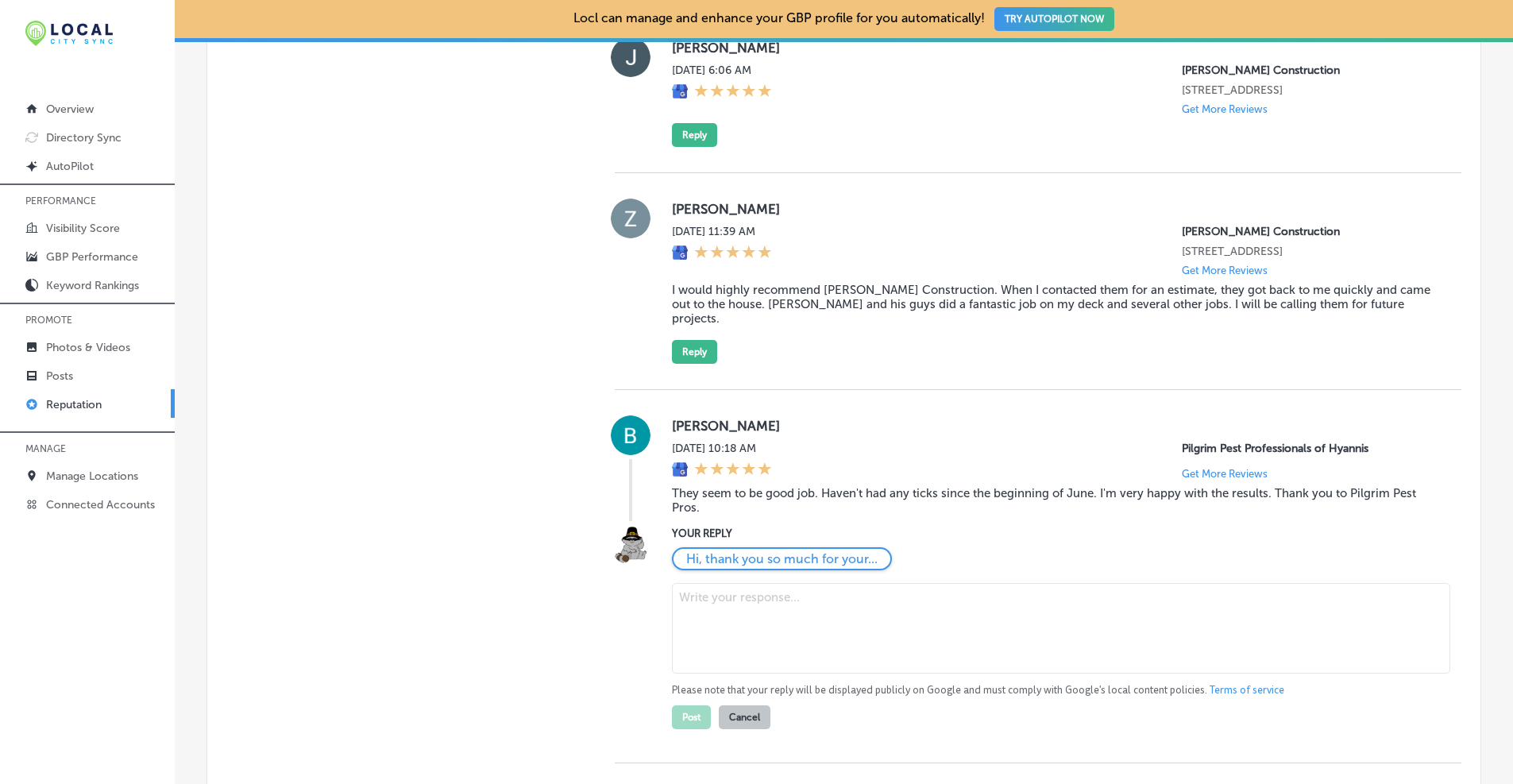
scroll to position [1212, 0]
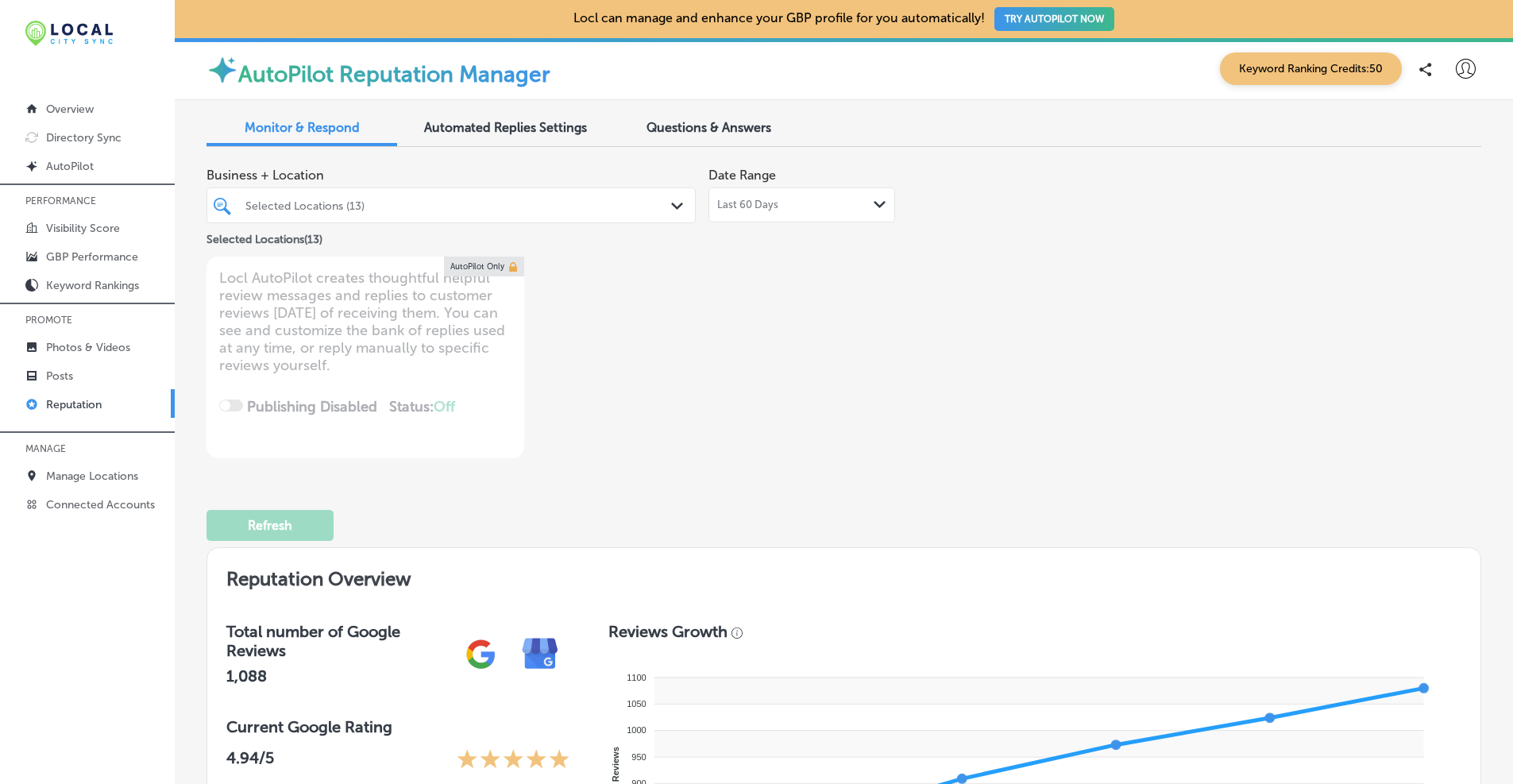
scroll to position [1608, 0]
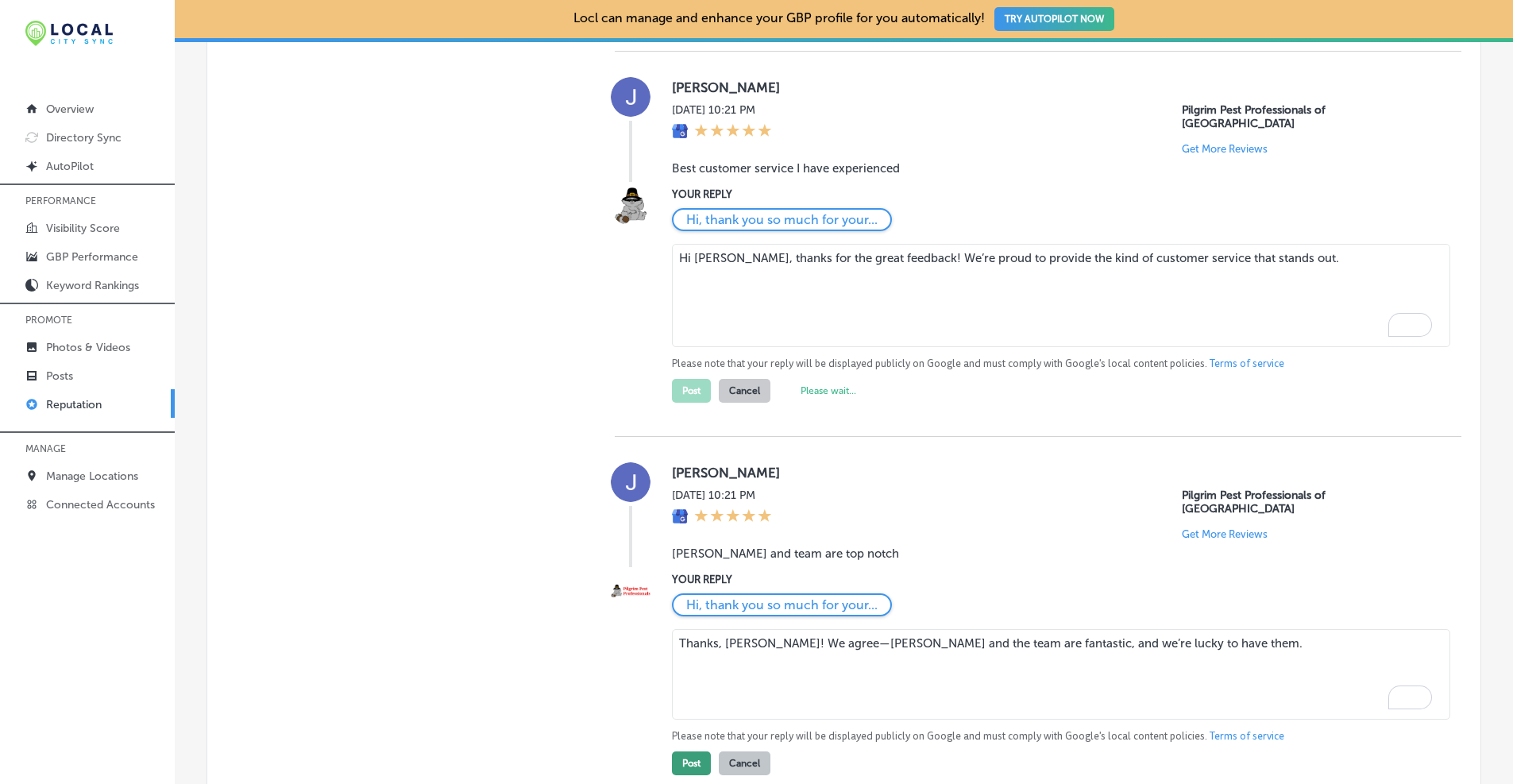
type textarea "Thanks, Josh! We agree—Dan and the team are fantastic, and we’re lucky to have …"
click at [700, 751] on button "Post" at bounding box center [691, 762] width 39 height 23
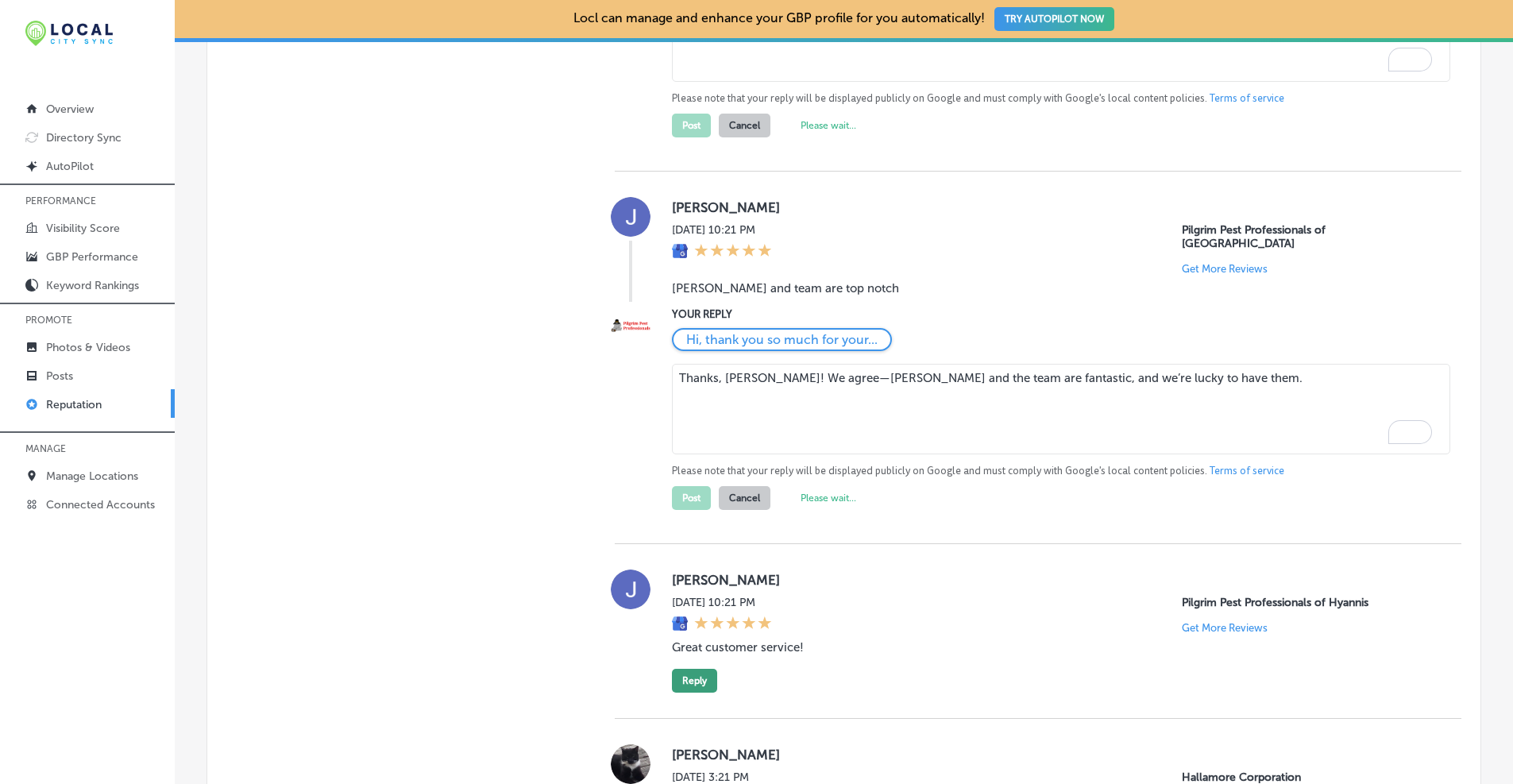
click at [694, 668] on button "Reply" at bounding box center [695, 680] width 45 height 23
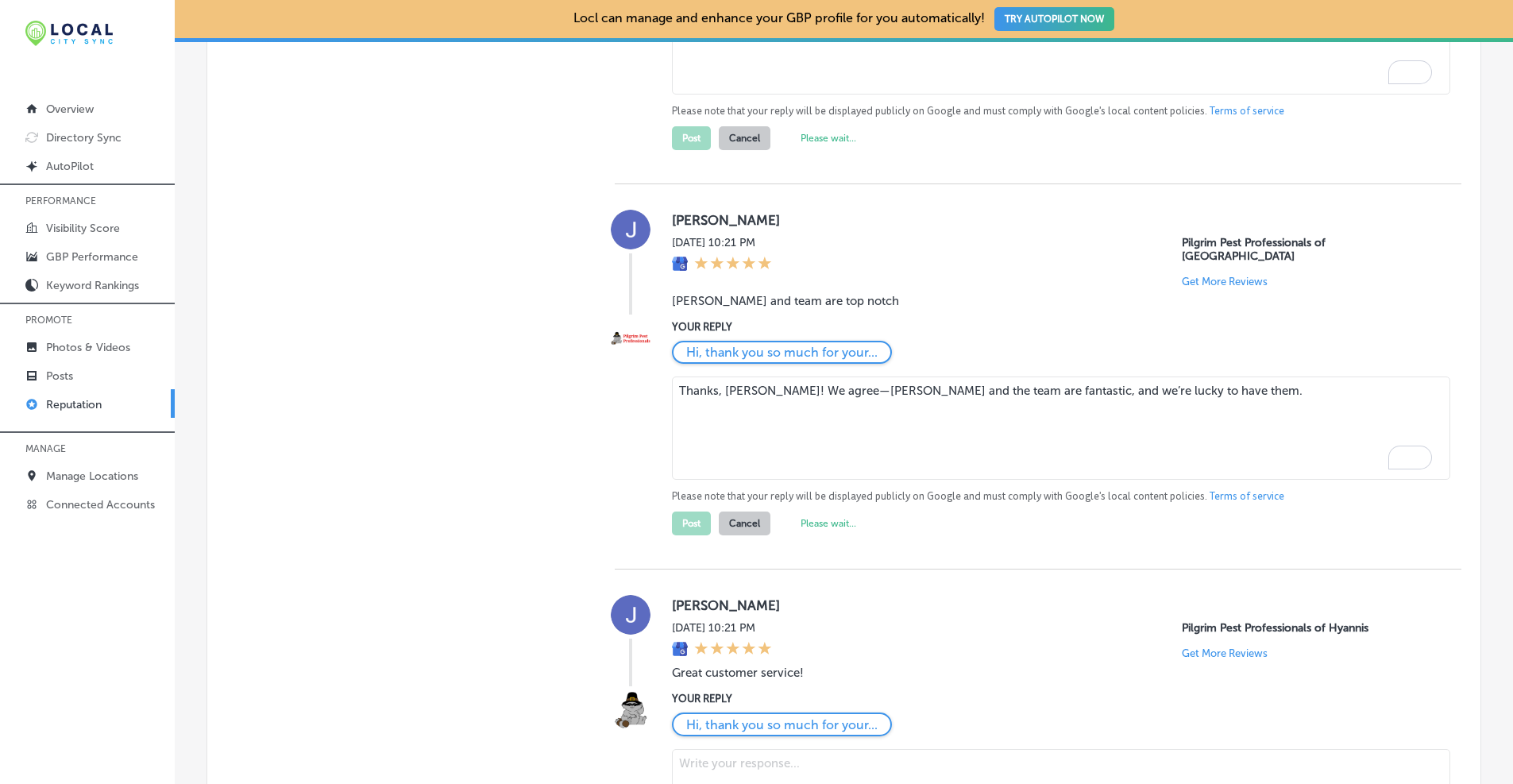
click at [711, 748] on textarea at bounding box center [1061, 794] width 779 height 91
paste textarea "Thanks, Josh! We're so glad you had a great experience with our customer servic…"
type textarea "Thanks, Josh! We're so glad you had a great experience with our customer servic…"
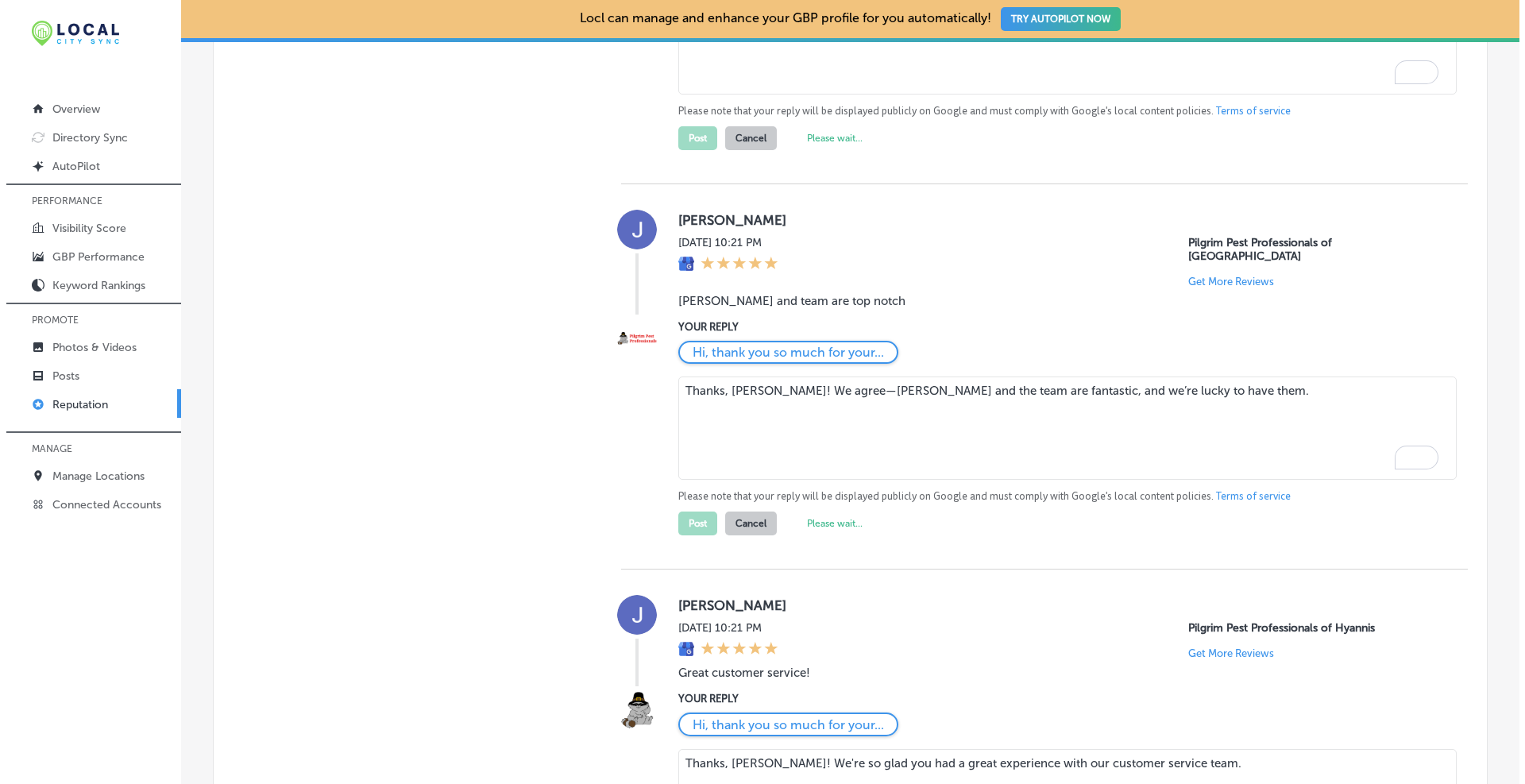
scroll to position [2137, 0]
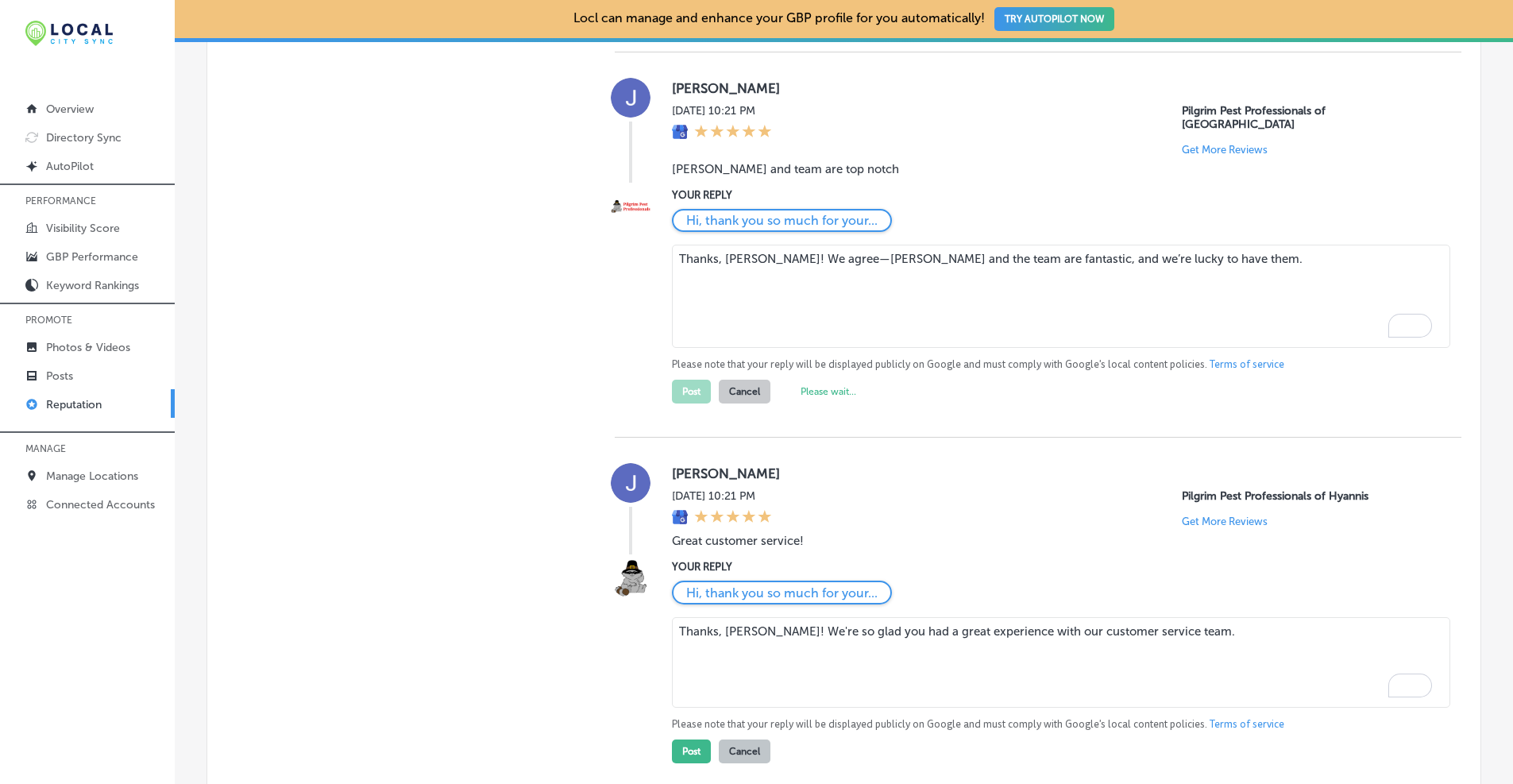
type textarea "x"
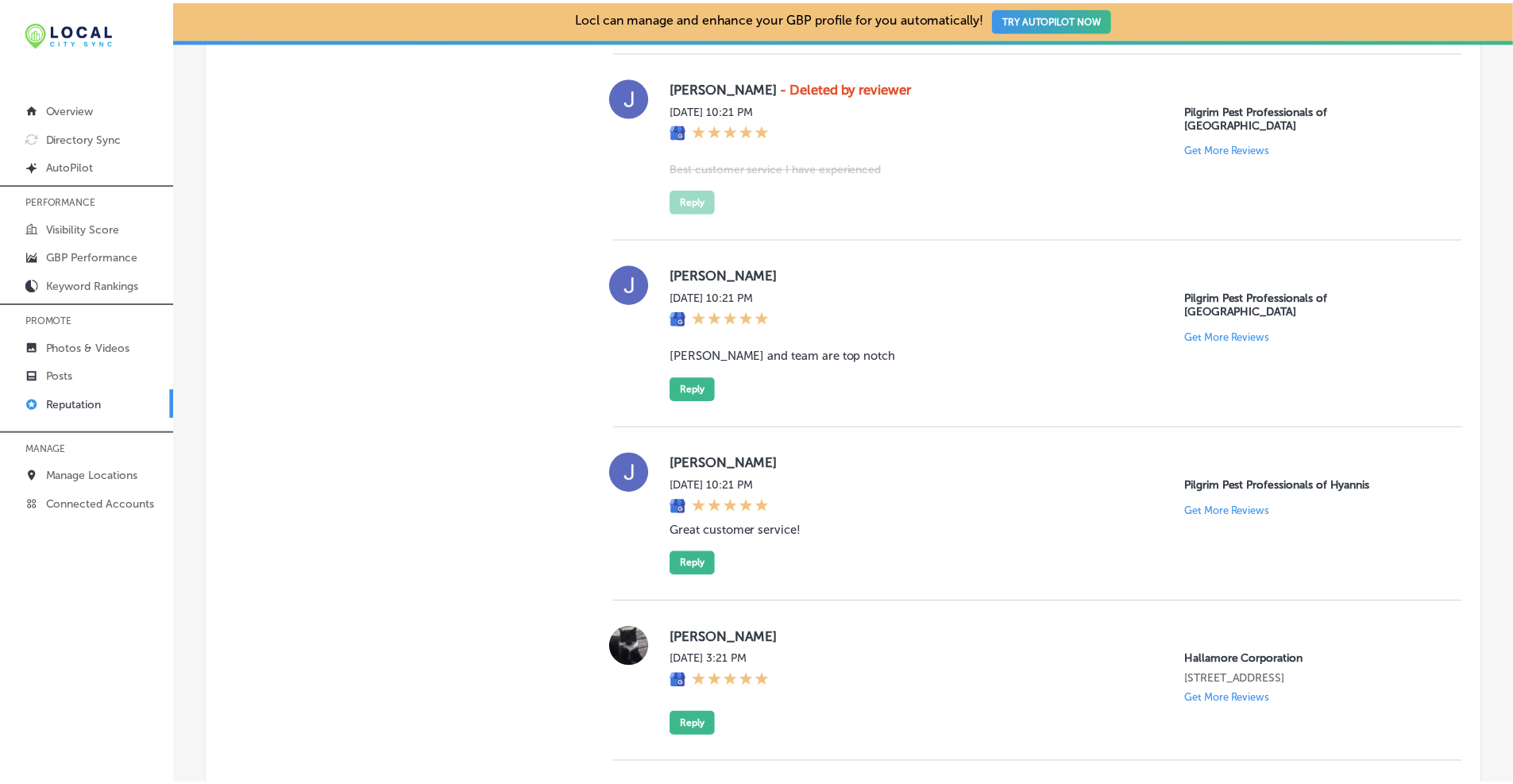
scroll to position [1608, 0]
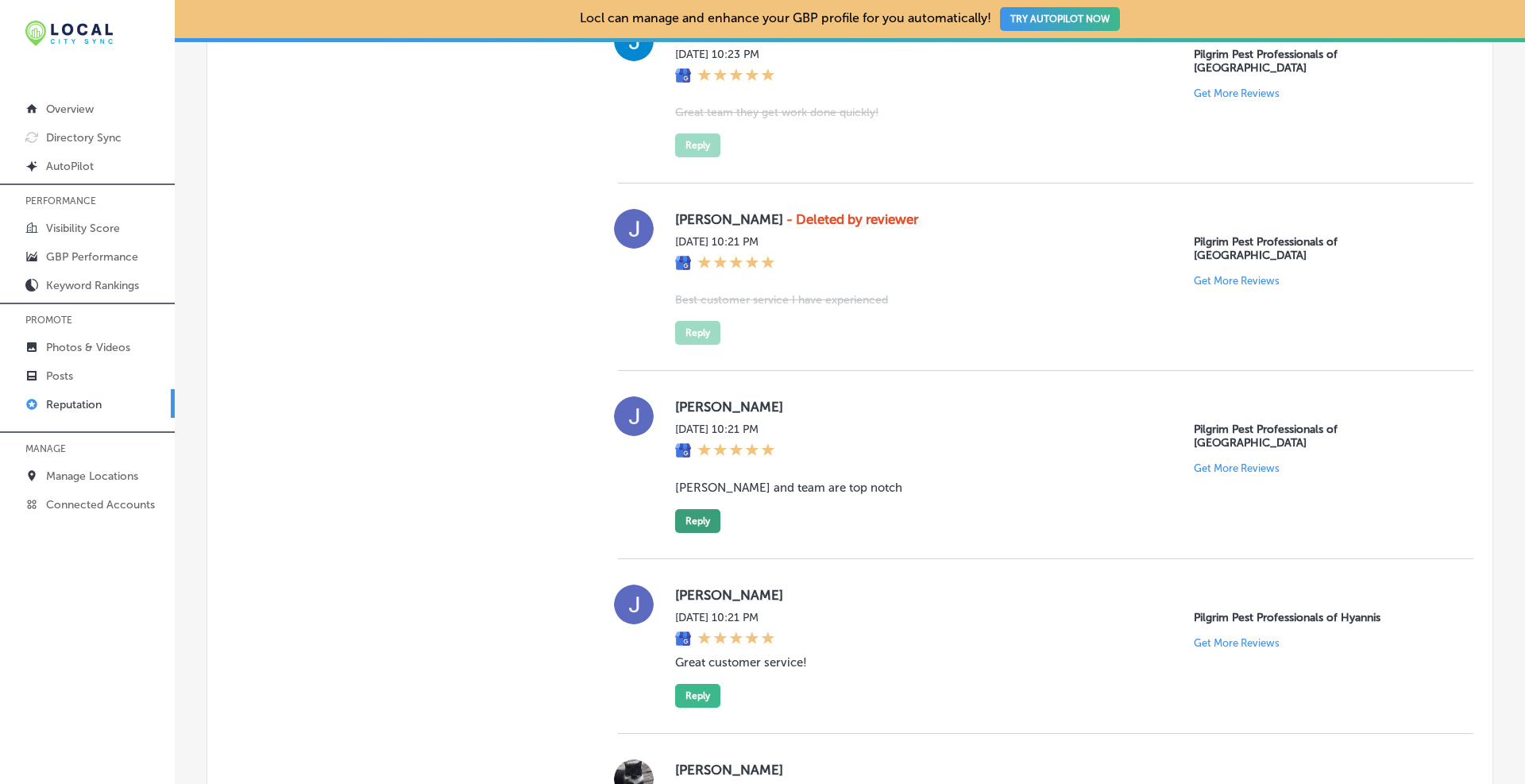
click at [695, 509] on button "Reply" at bounding box center [698, 520] width 45 height 23
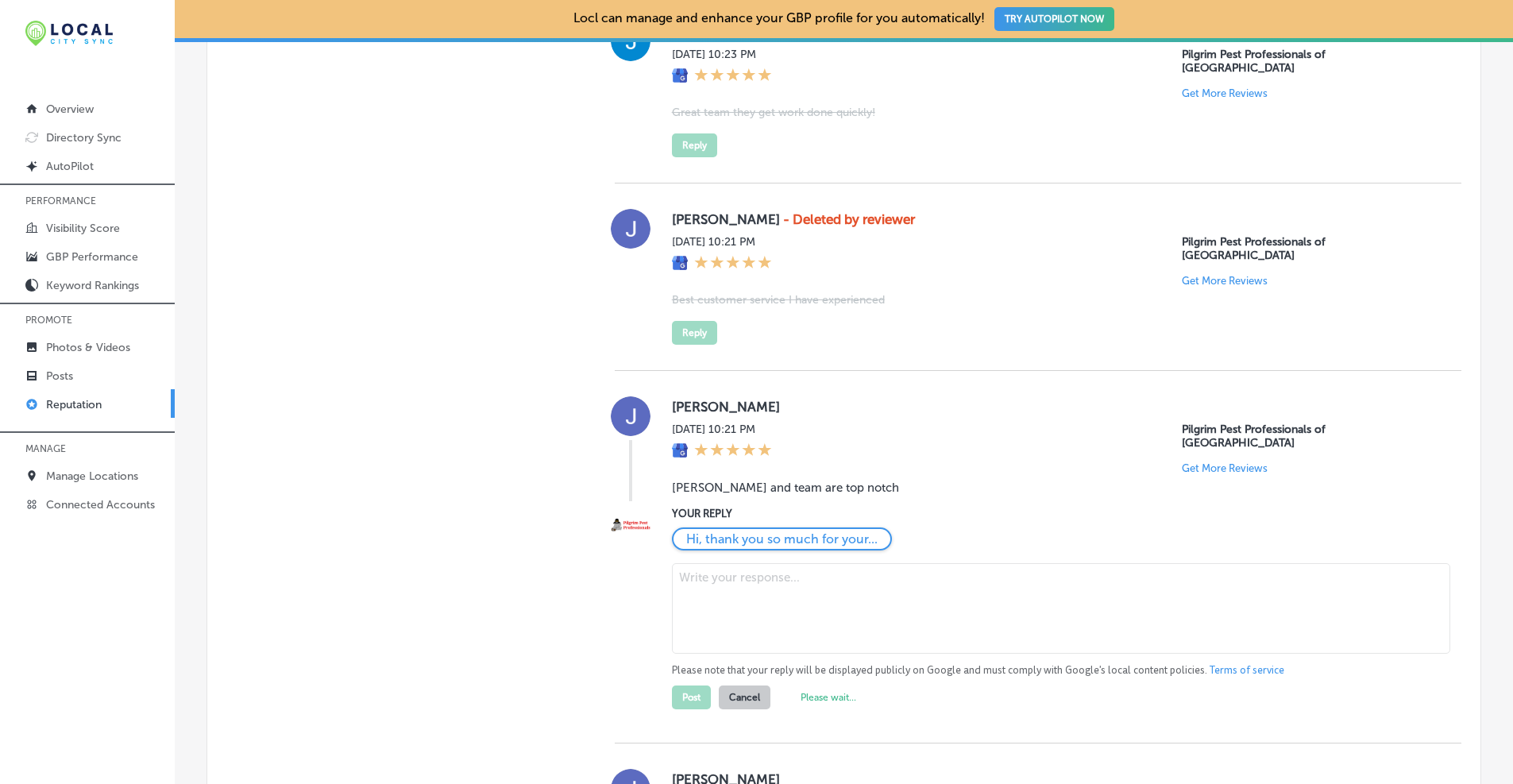
click at [698, 563] on textarea at bounding box center [1061, 608] width 779 height 91
paste textarea "Thanks again, Josh! We agree—Dan and the team are fantastic, and we’re lucky to…"
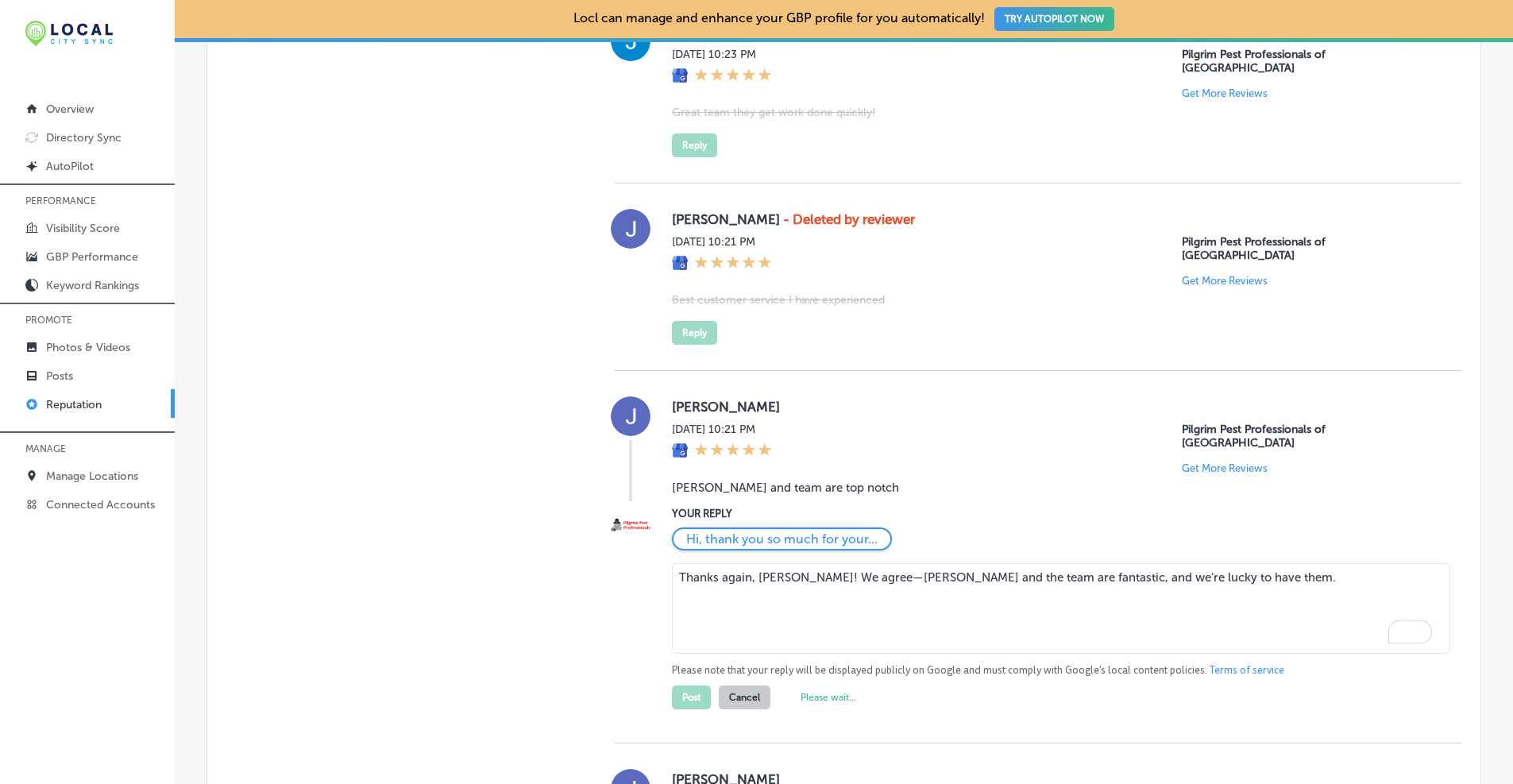
click at [733, 563] on textarea "Thanks again, Josh! We agree—Dan and the team are fantastic, and we’re lucky to…" at bounding box center [1061, 608] width 779 height 91
drag, startPoint x: 733, startPoint y: 522, endPoint x: 747, endPoint y: 507, distance: 20.5
click at [733, 563] on textarea "Thanks again, Josh! We agree—Dan and the team are fantastic, and we’re lucky to…" at bounding box center [1061, 608] width 779 height 91
click at [762, 579] on textarea "Thanks, Josh! We agree—Dan and the team are fantastic, and we’re lucky to have …" at bounding box center [1061, 608] width 779 height 91
type textarea "Thanks, Josh! We agree—Dan and the team are fantastic, and we’re lucky to have …"
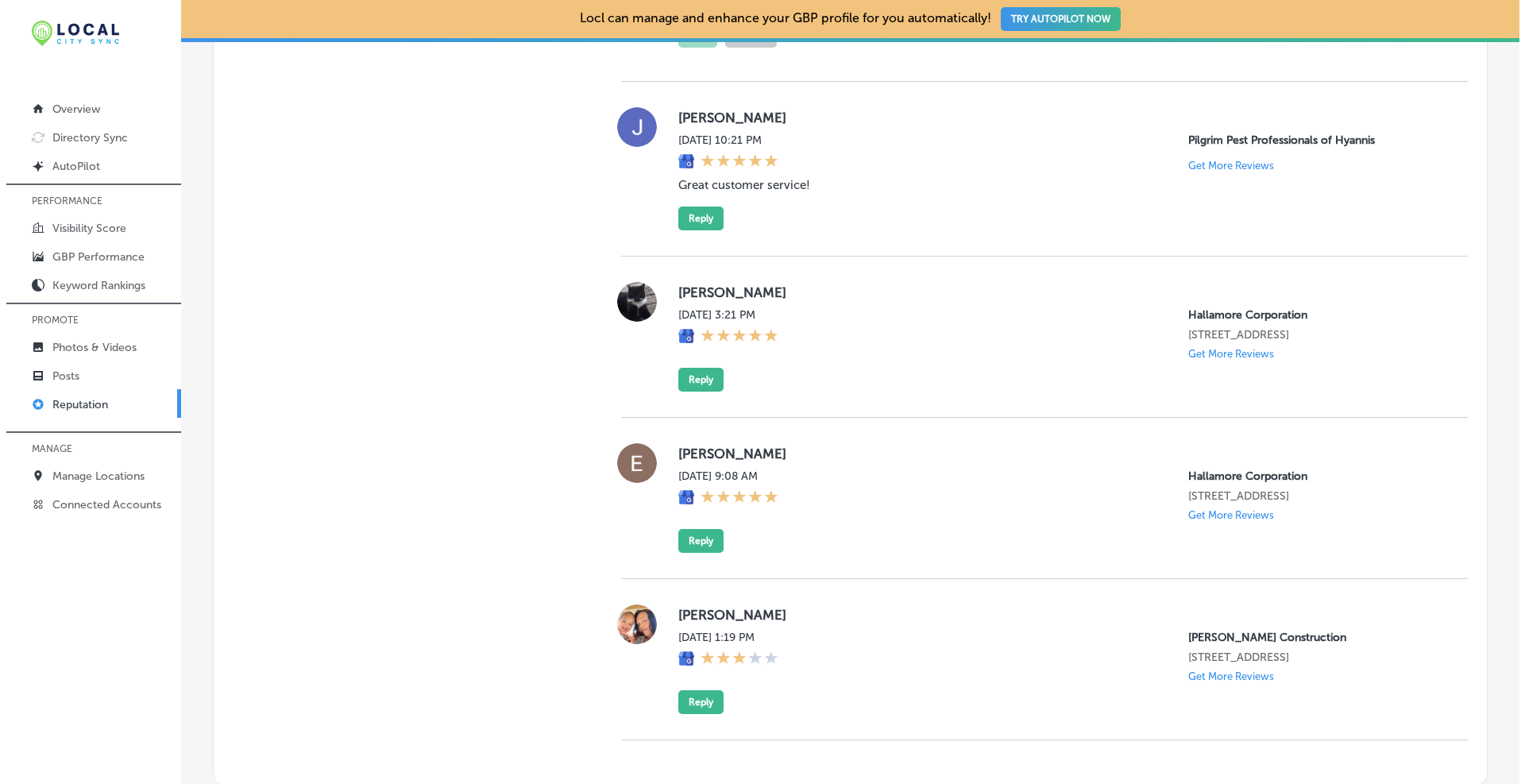
scroll to position [2340, 0]
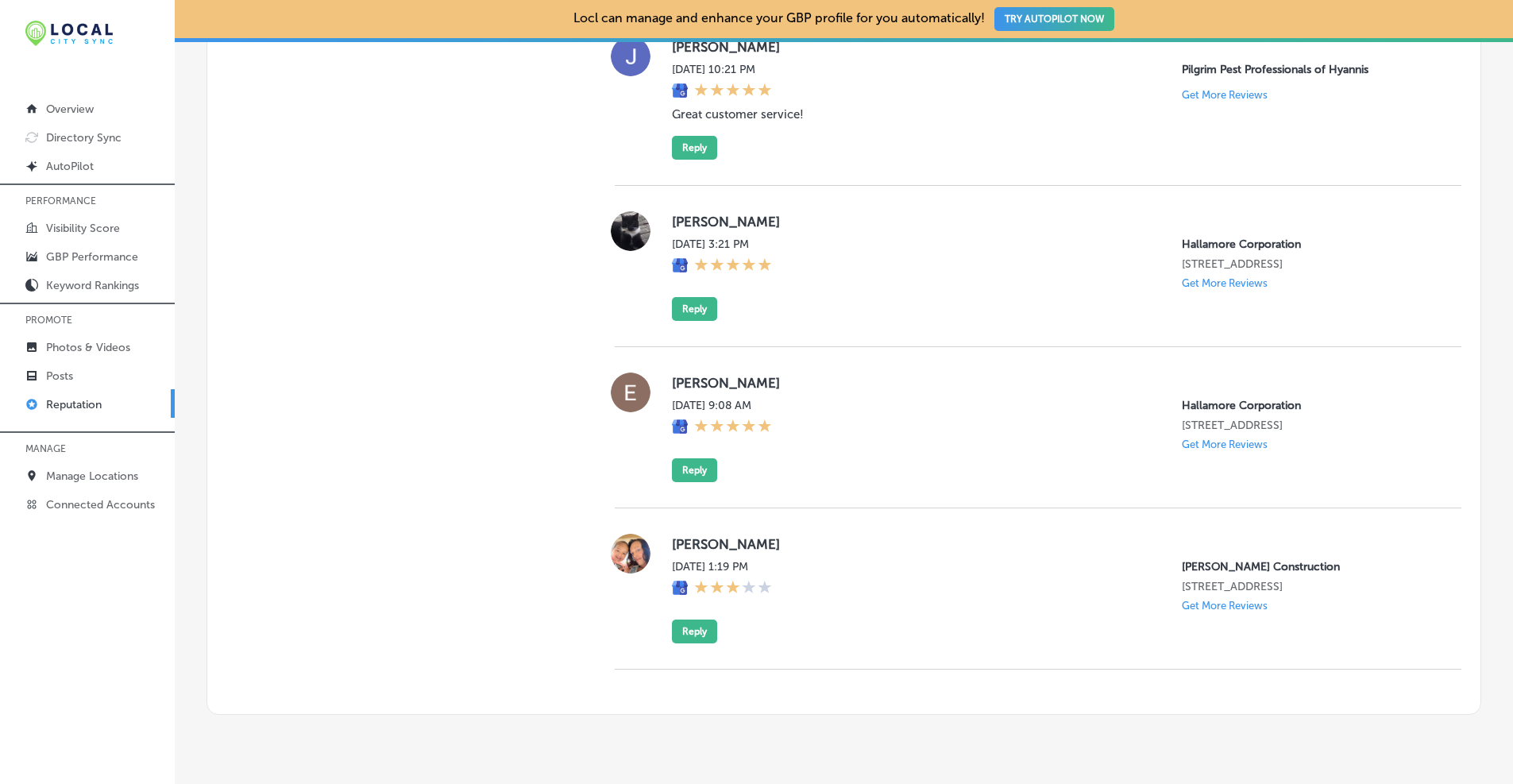
type textarea "x"
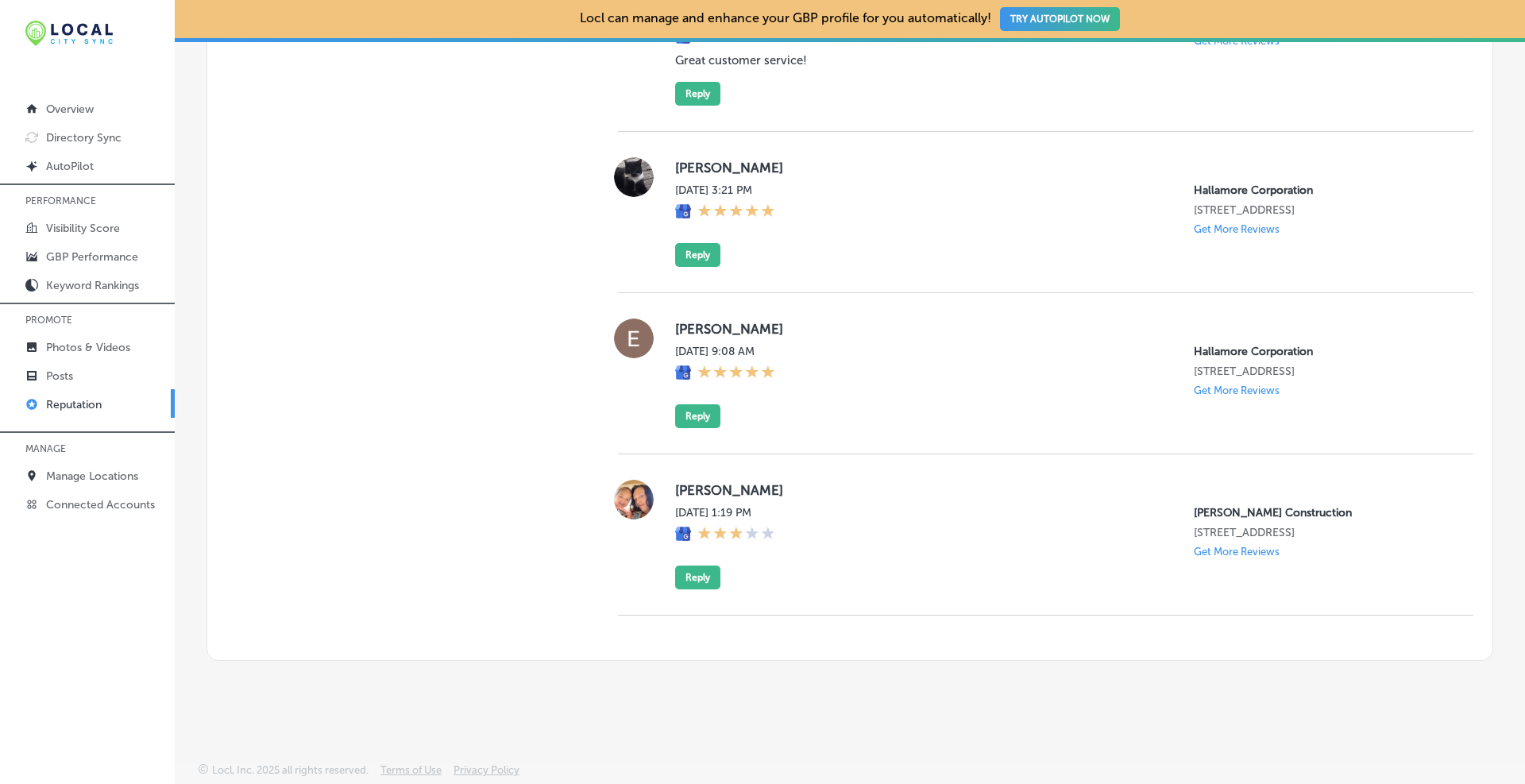
scroll to position [2154, 0]
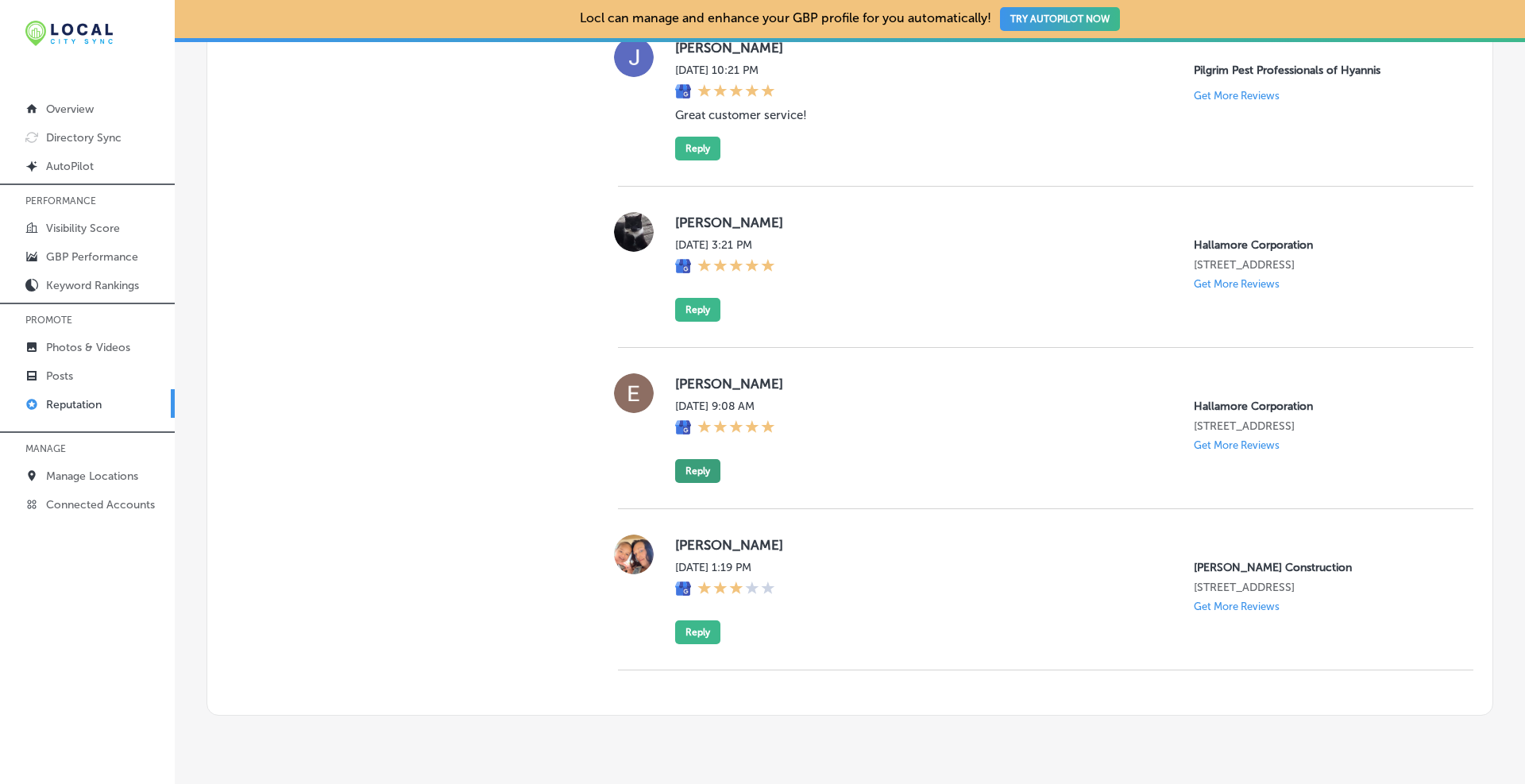
click at [696, 459] on button "Reply" at bounding box center [698, 471] width 45 height 23
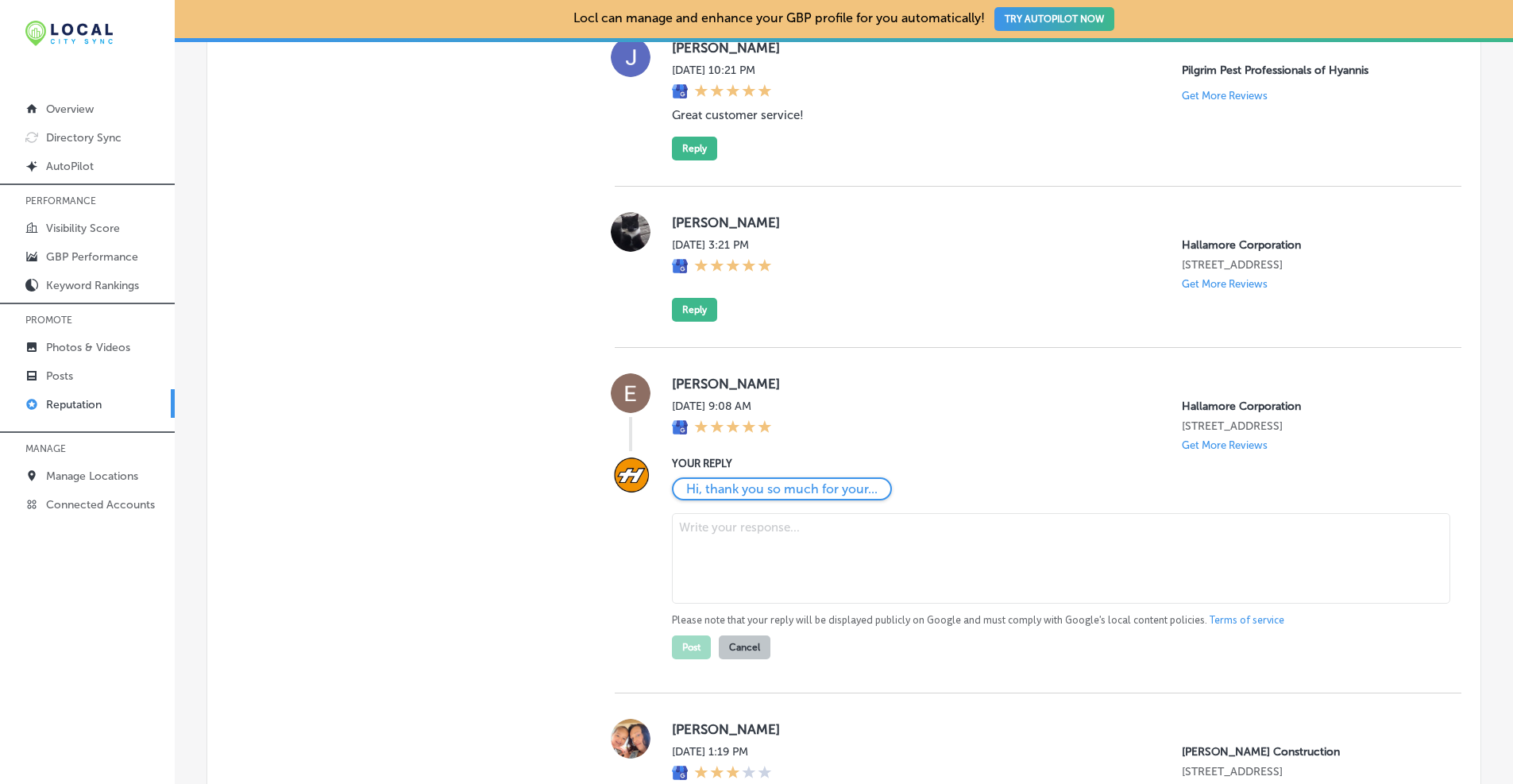
click at [721, 513] on textarea at bounding box center [1061, 558] width 779 height 91
paste textarea "Hi Evan, we really appreciate the rating—thanks for checking us out!"
drag, startPoint x: 857, startPoint y: 471, endPoint x: 883, endPoint y: 458, distance: 29.1
click at [857, 513] on textarea "Hi Evan, we really appreciate the rating—thanks for checking us out!" at bounding box center [1061, 558] width 779 height 91
drag, startPoint x: 974, startPoint y: 469, endPoint x: 1083, endPoint y: 476, distance: 109.2
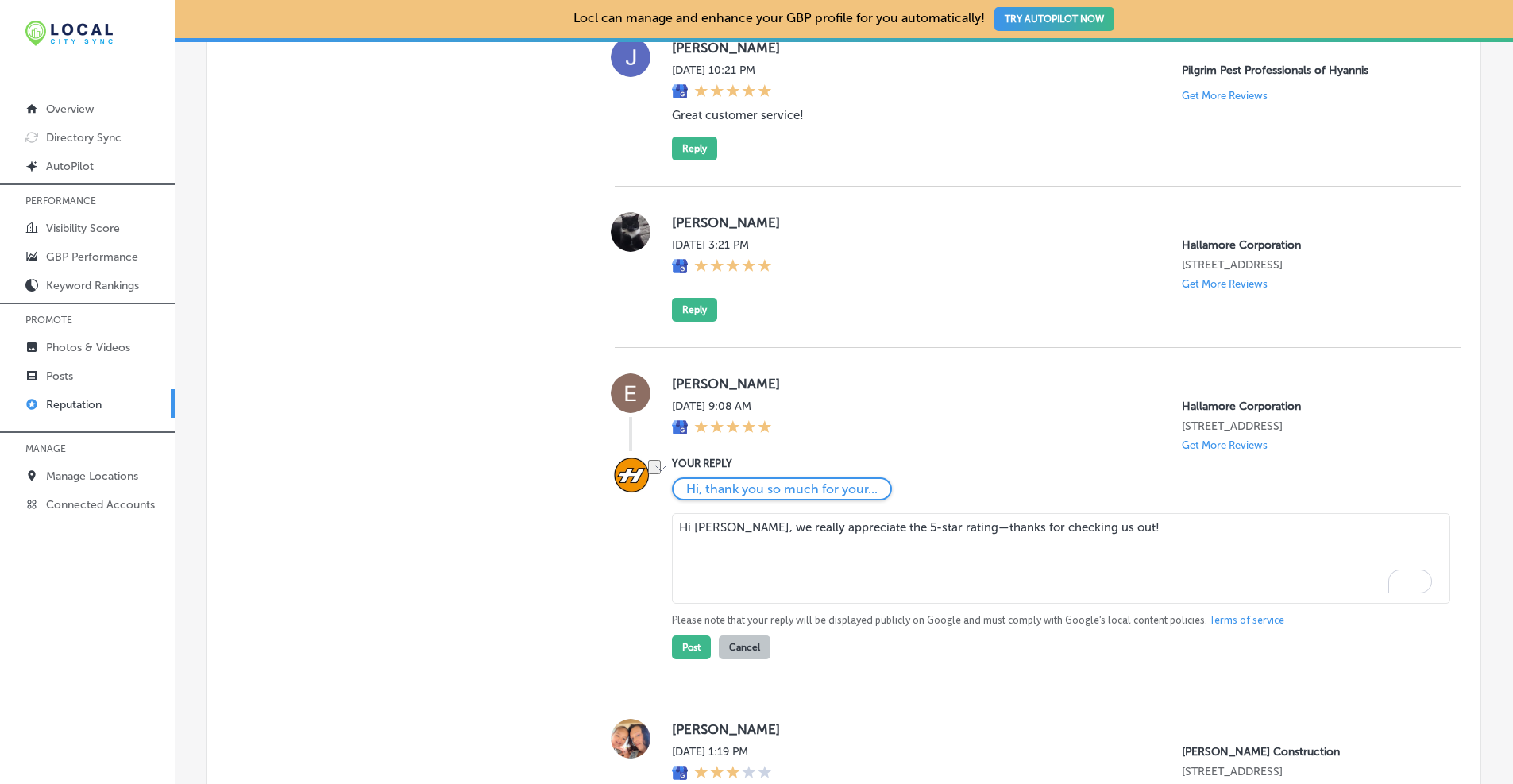
click at [1083, 513] on textarea "Hi Evan, we really appreciate the 5-star rating—thanks for checking us out!" at bounding box center [1061, 558] width 779 height 91
type textarea "Hi Evan, we really appreciate the 5-star rating—thanks!"
click at [695, 635] on button "Post" at bounding box center [691, 646] width 39 height 23
type textarea "x"
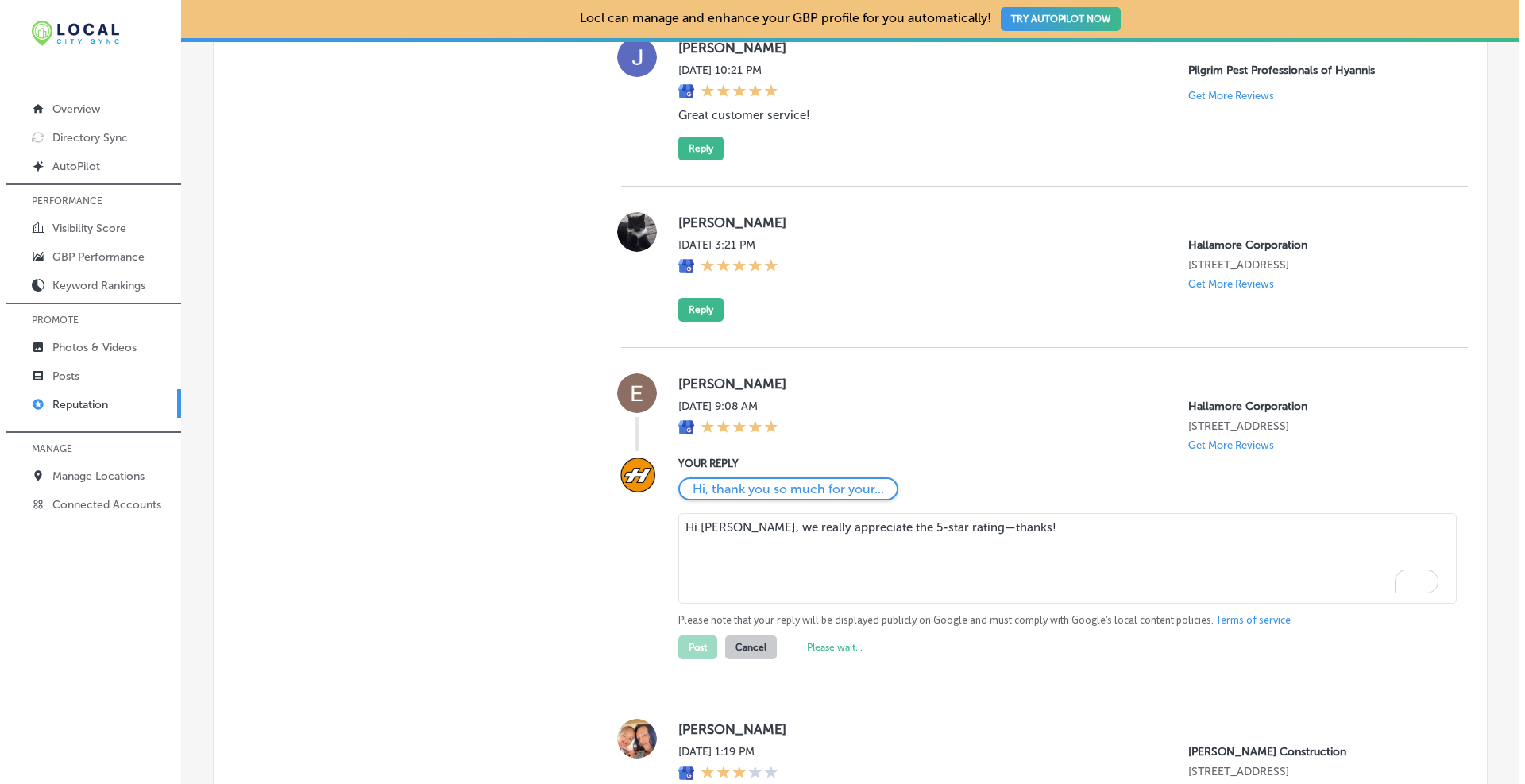
scroll to position [1993, 0]
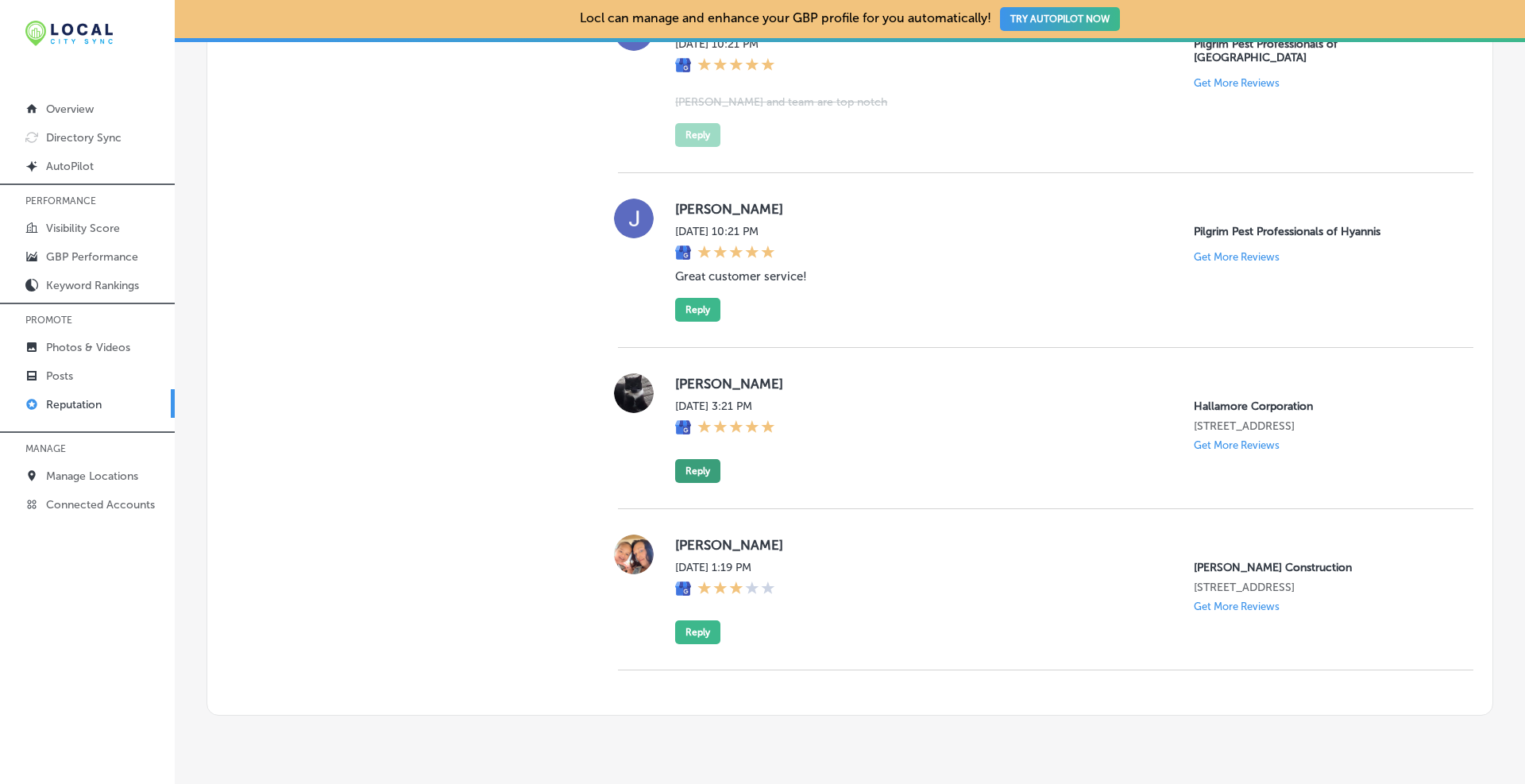
click at [696, 459] on button "Reply" at bounding box center [698, 471] width 45 height 23
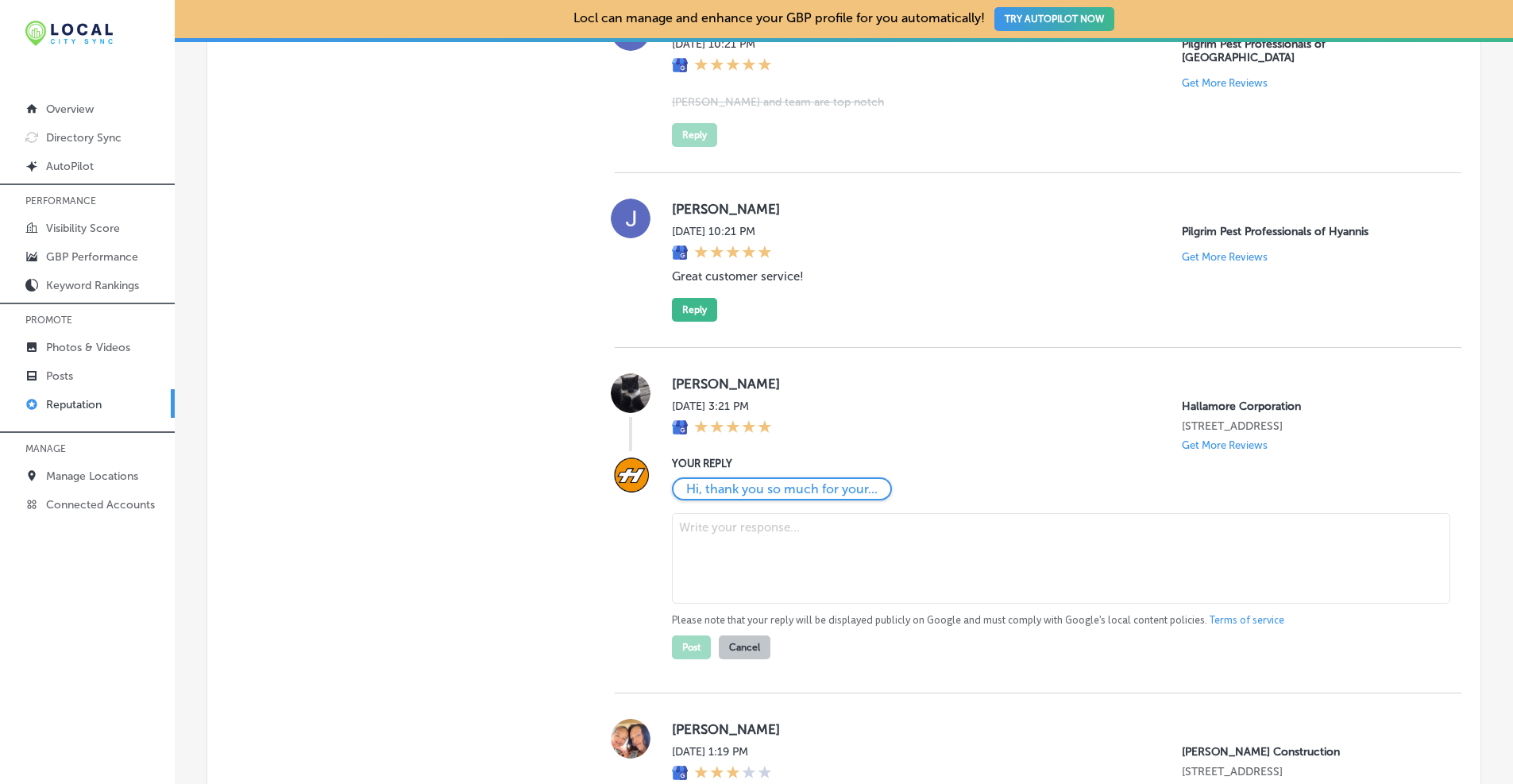
click at [720, 513] on textarea at bounding box center [1061, 558] width 779 height 91
paste textarea "Thanks for the 5 stars, Tammi! We appreciate your support."
type textarea "Thanks for the 5 stars, Tammi! We appreciate your support."
click at [686, 635] on button "Post" at bounding box center [691, 646] width 39 height 23
click at [695, 298] on button "Reply" at bounding box center [695, 309] width 45 height 23
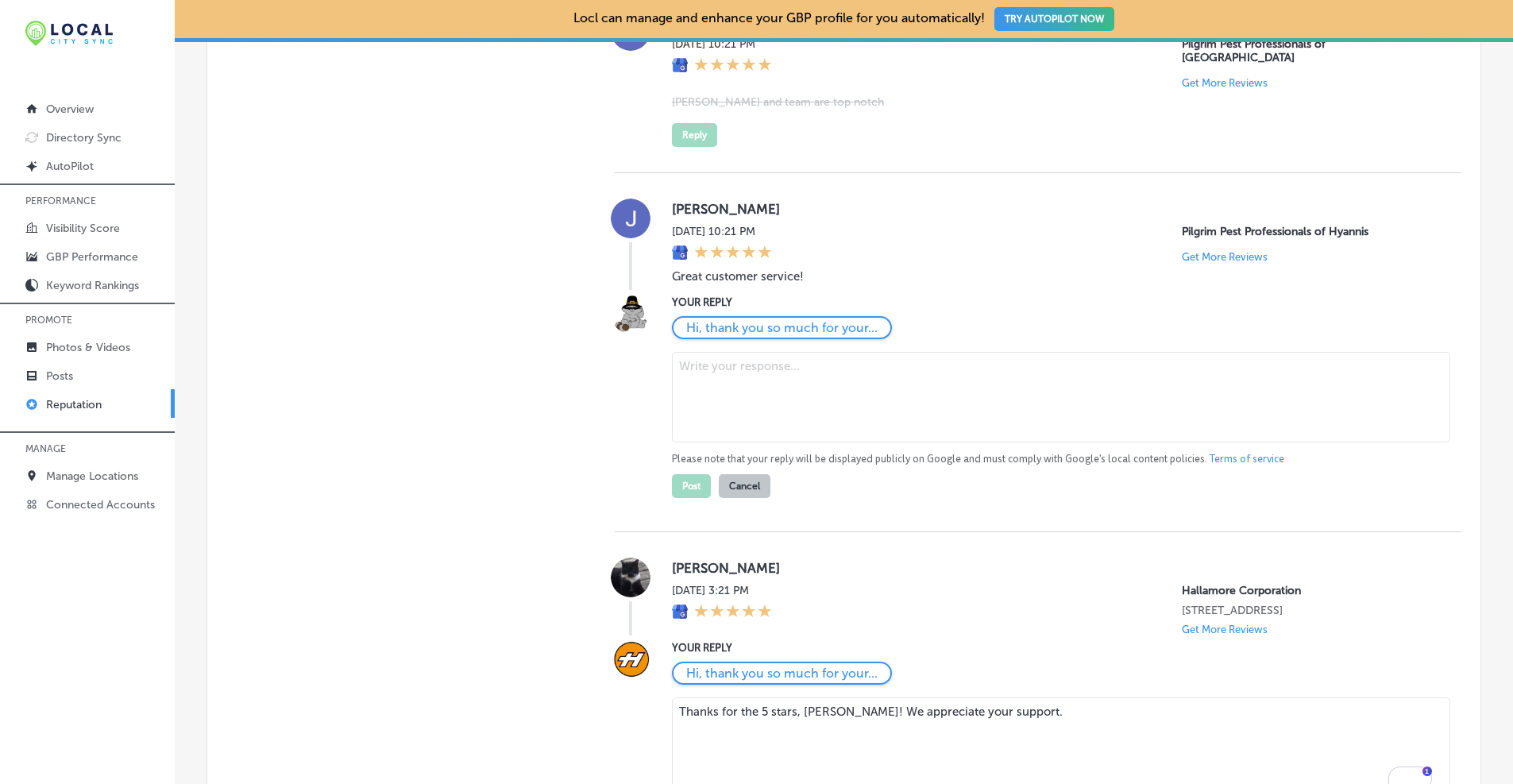
type textarea "x"
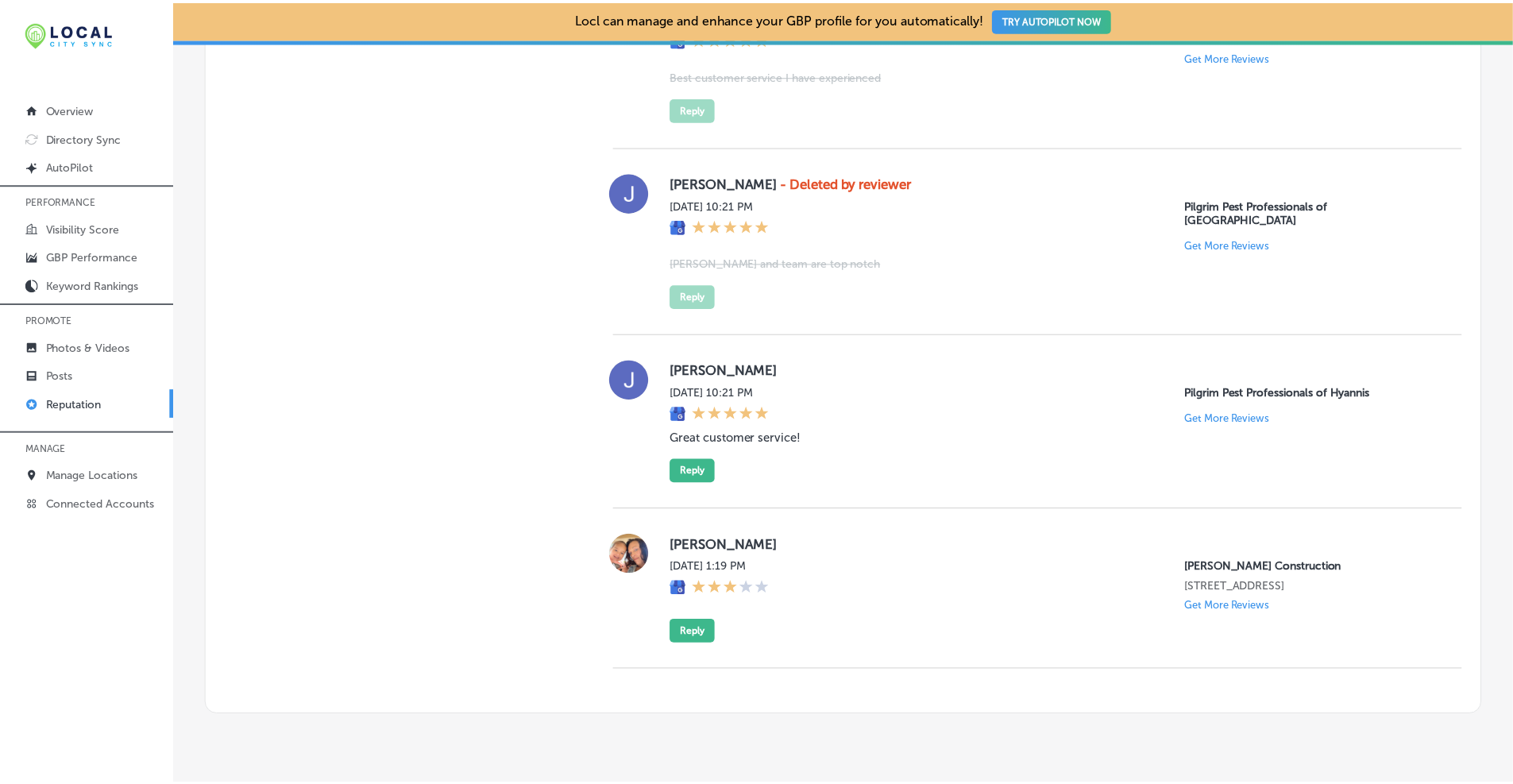
scroll to position [1699, 0]
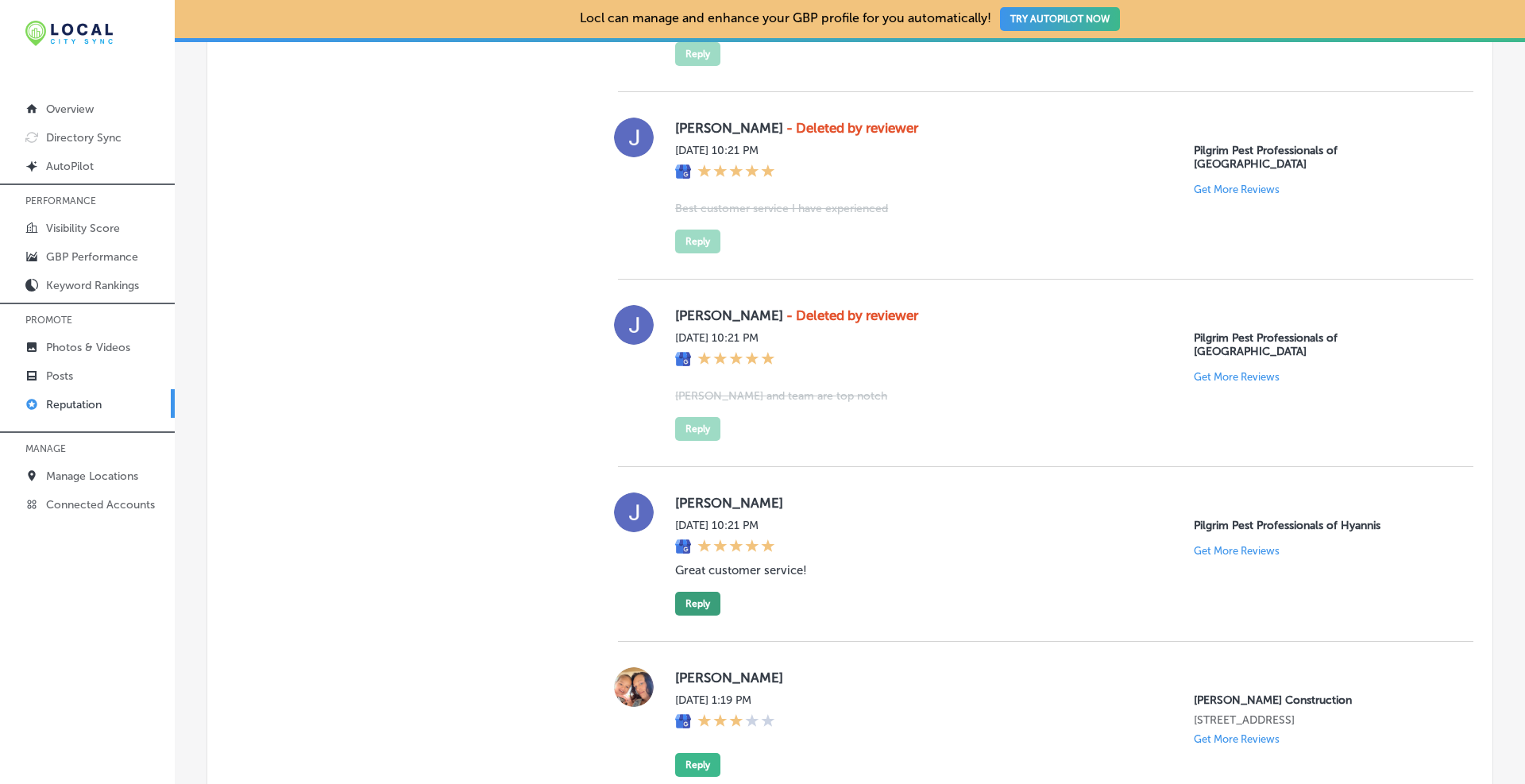
click at [703, 591] on button "Reply" at bounding box center [698, 603] width 45 height 23
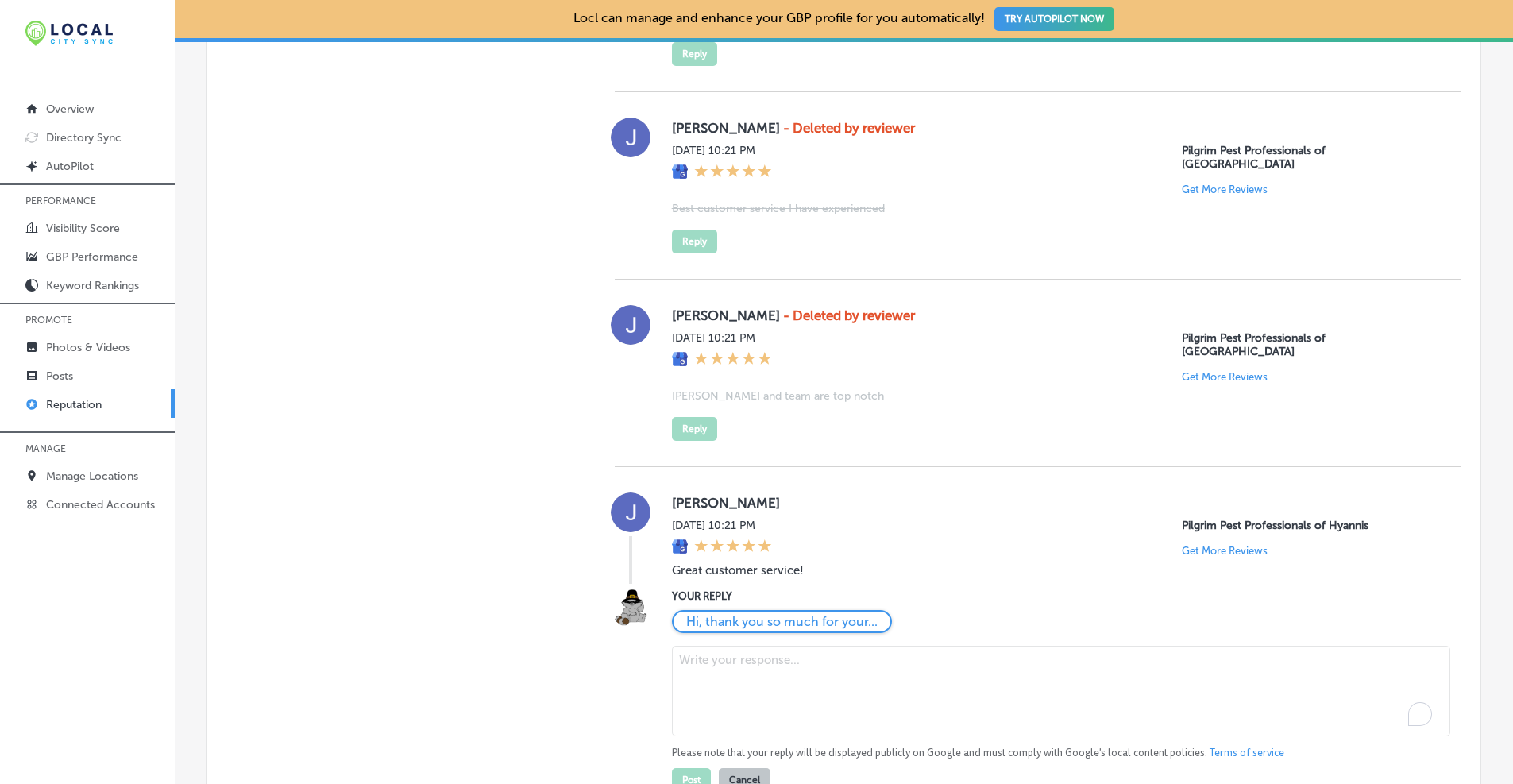
click at [729, 646] on textarea "To enrich screen reader interactions, please activate Accessibility in Grammarl…" at bounding box center [1061, 691] width 779 height 91
paste textarea "Thanks, Josh! We're so glad you had a great experience with our customer servic…"
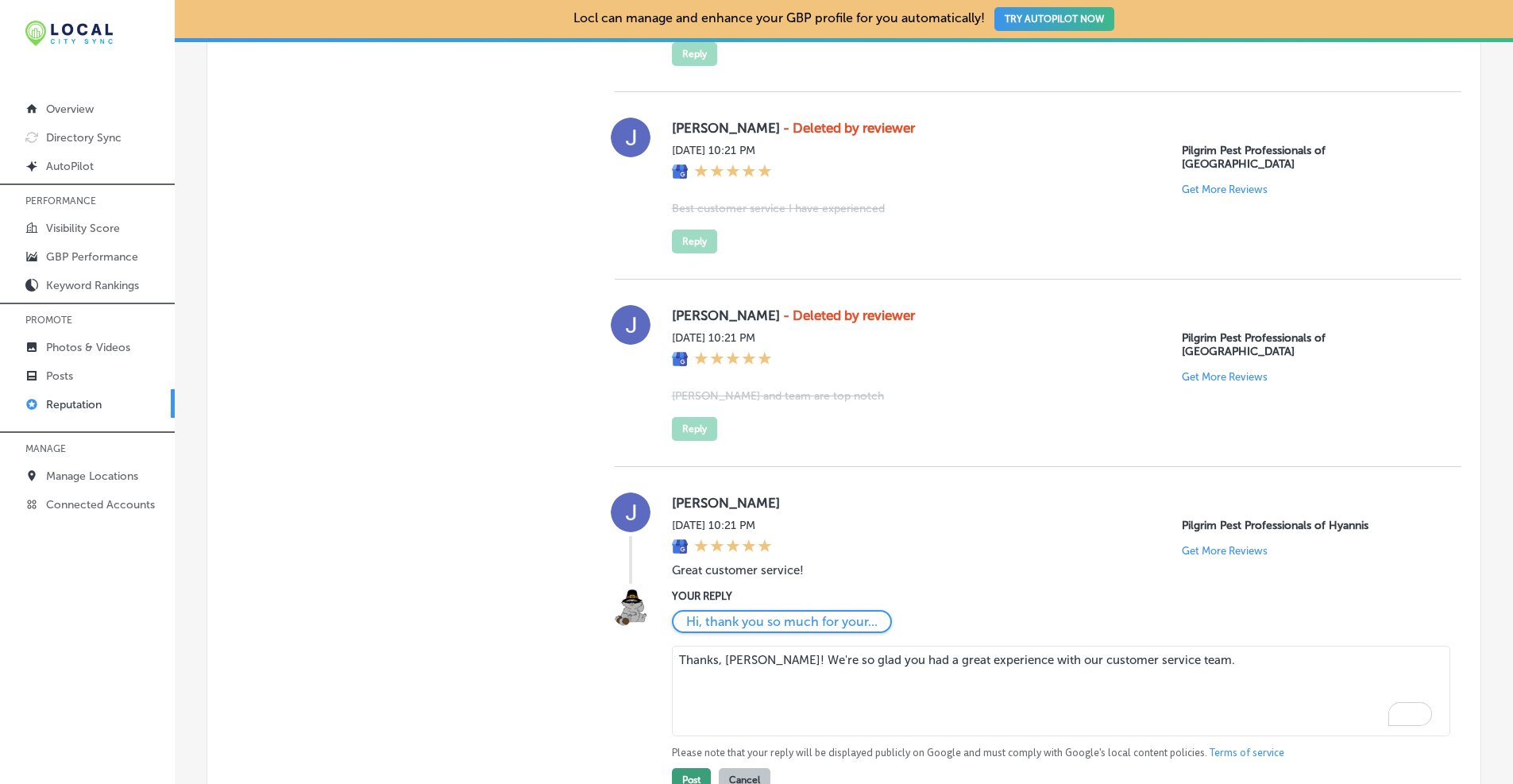
type textarea "Thanks, Josh! We're so glad you had a great experience with our customer servic…"
click at [682, 768] on button "Post" at bounding box center [691, 779] width 39 height 23
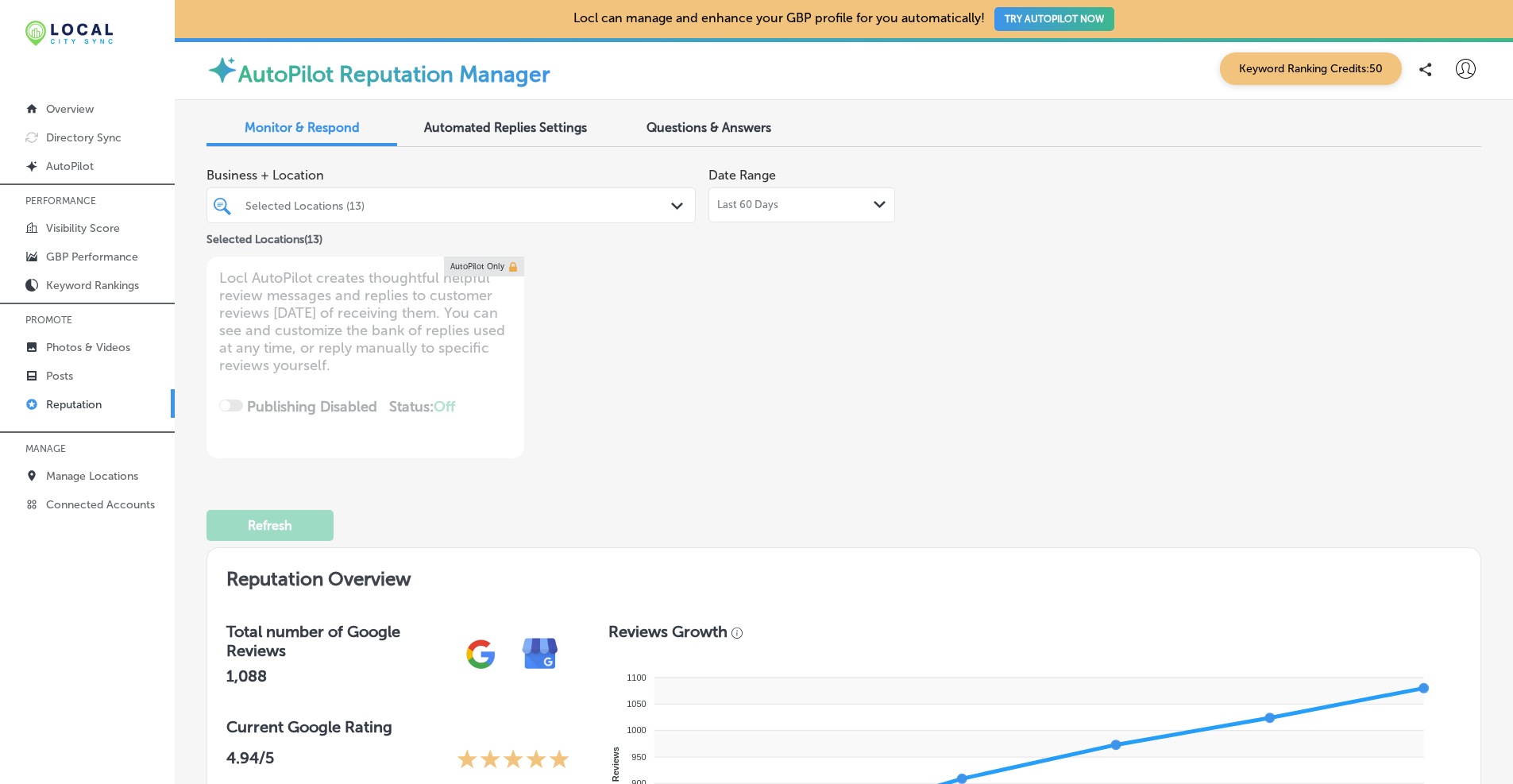
type textarea "x"
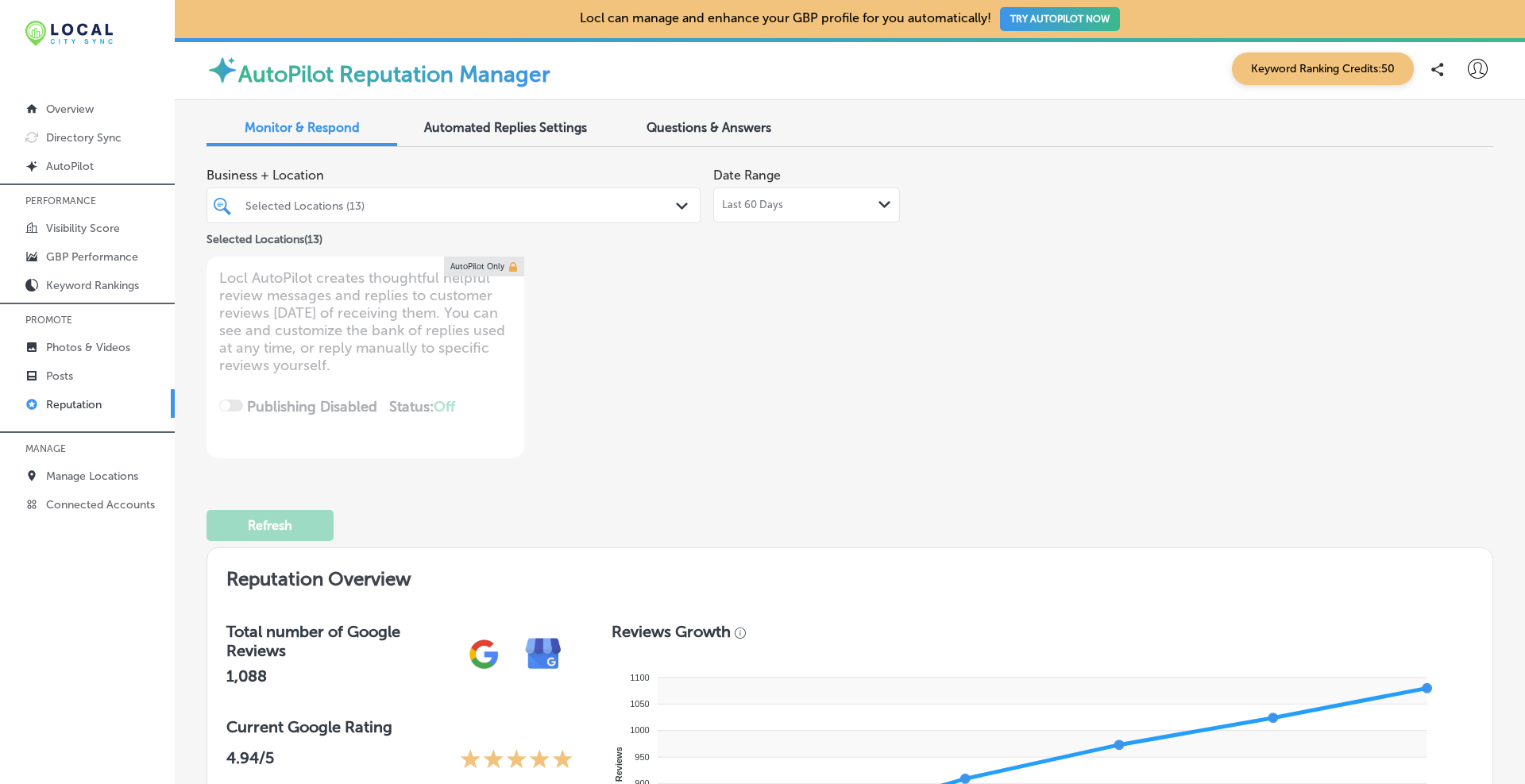
scroll to position [1831, 0]
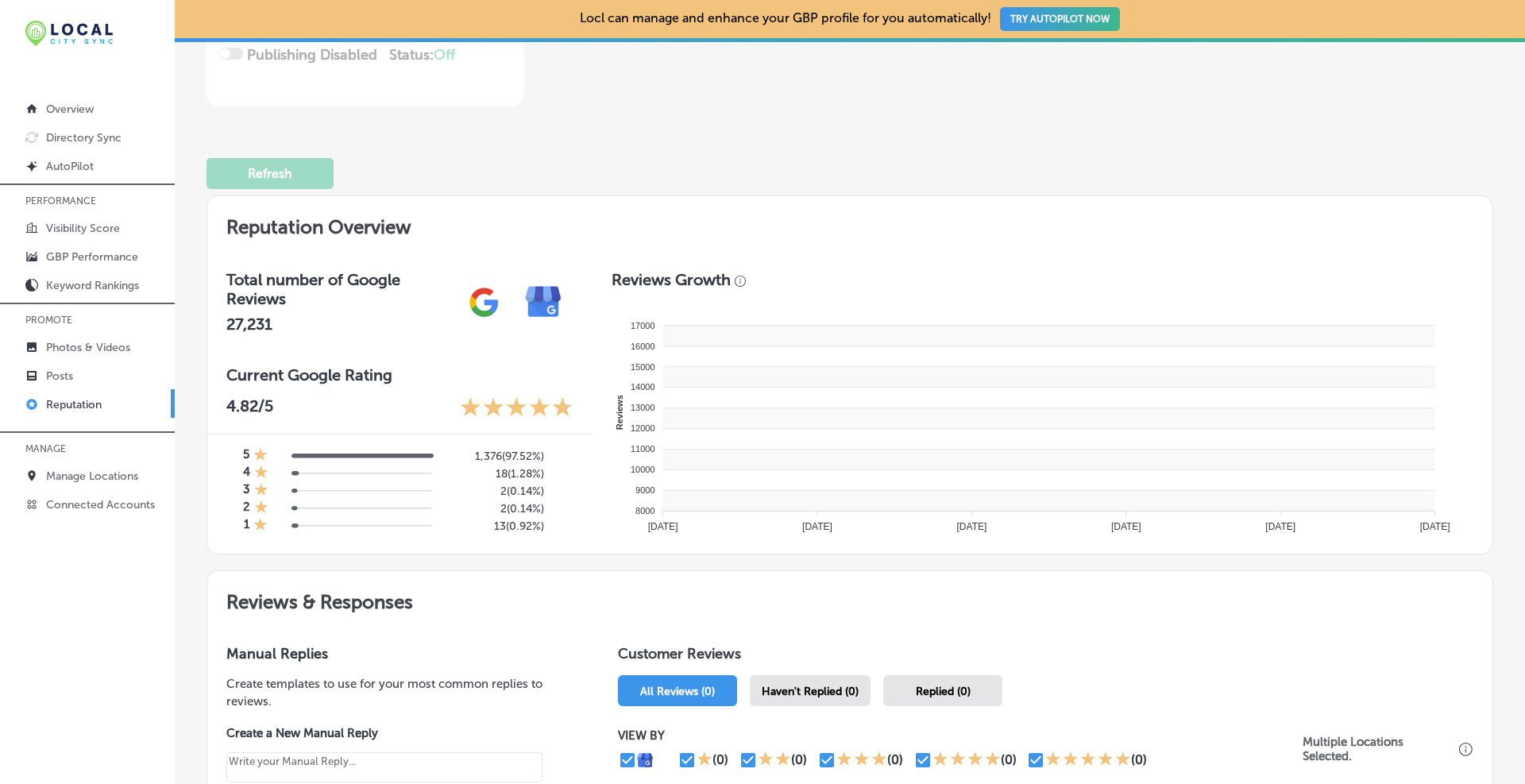
scroll to position [362, 0]
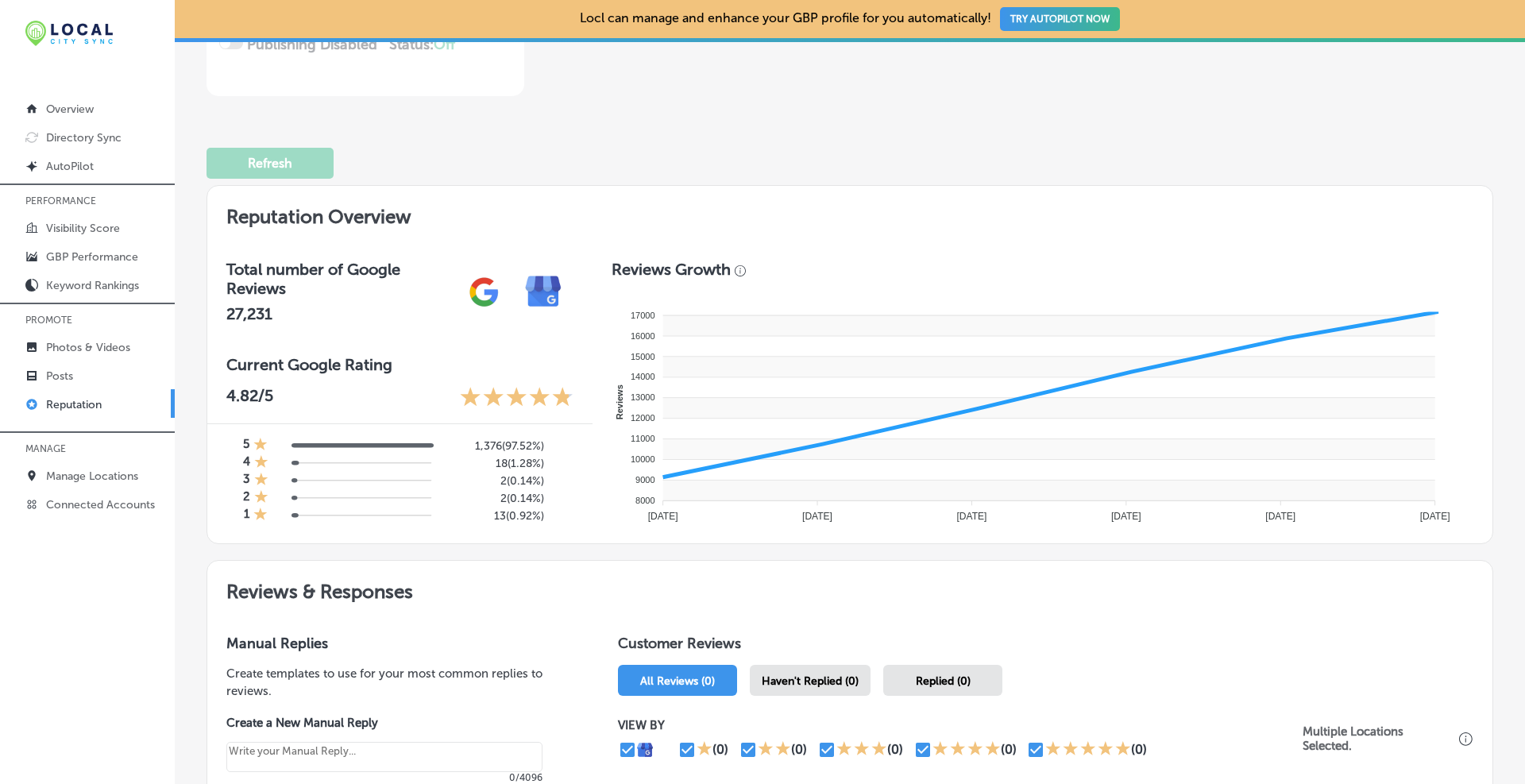
type textarea "x"
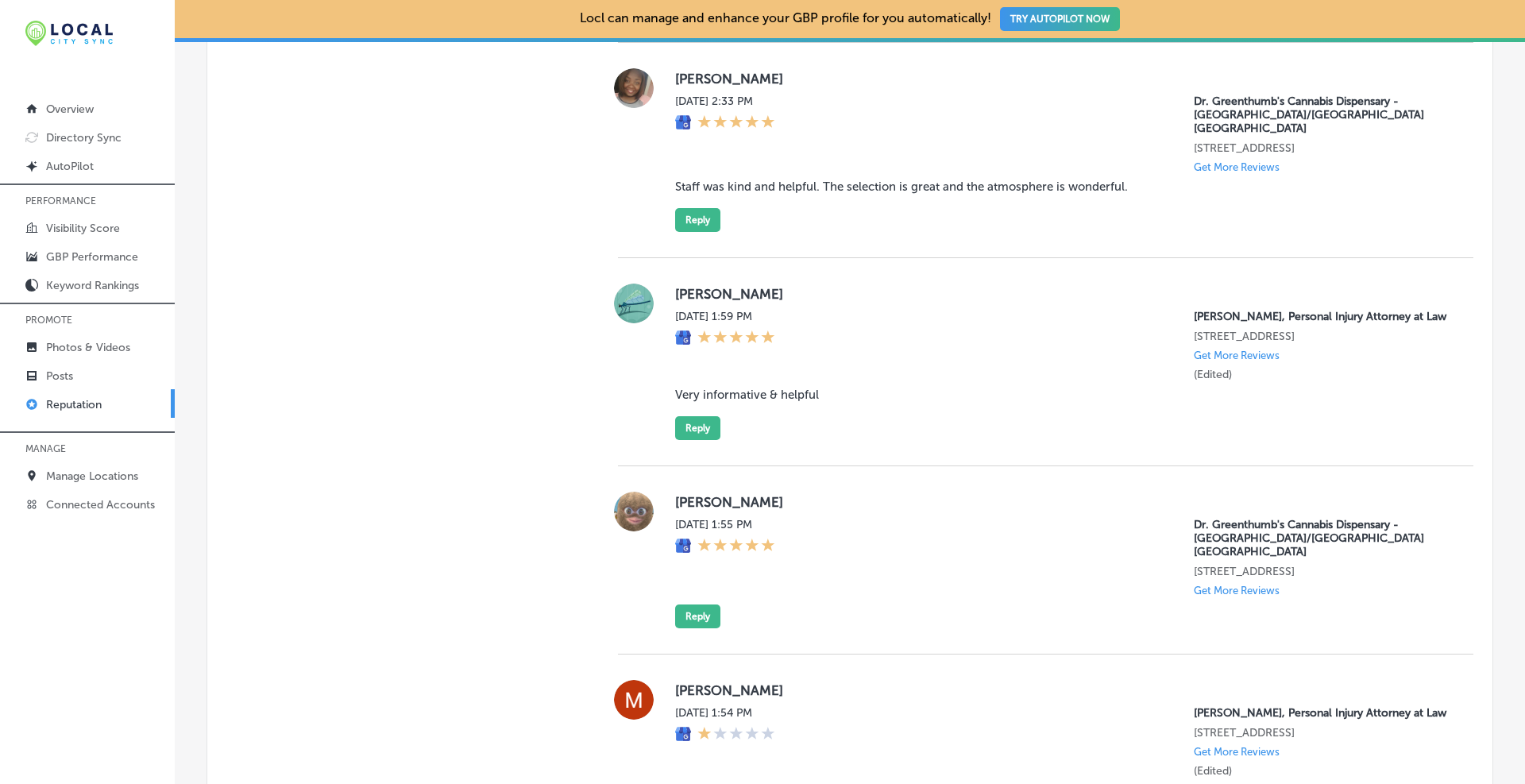
scroll to position [1817, 0]
